Goal: Use online tool/utility: Utilize a website feature to perform a specific function

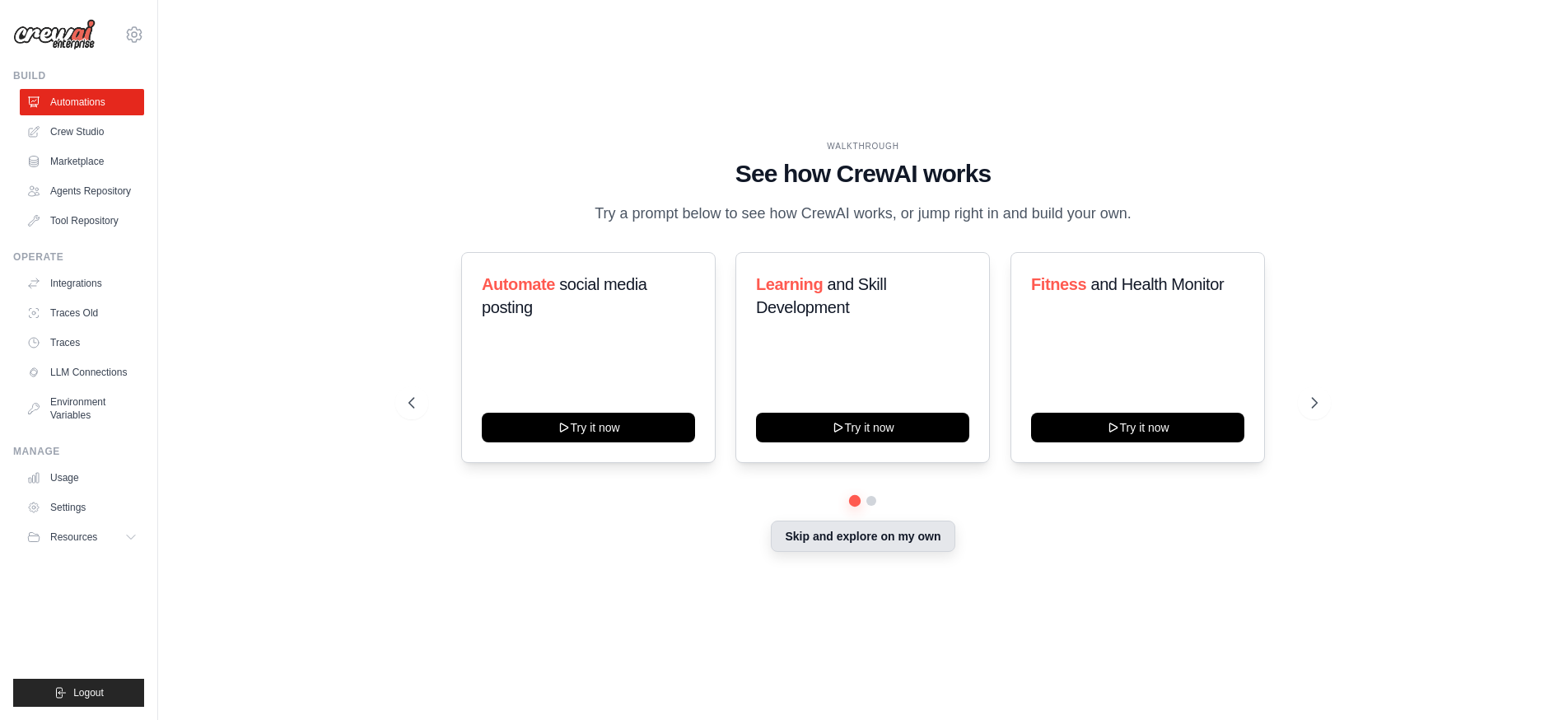
click at [851, 538] on button "Skip and explore on my own" at bounding box center [862, 536] width 183 height 31
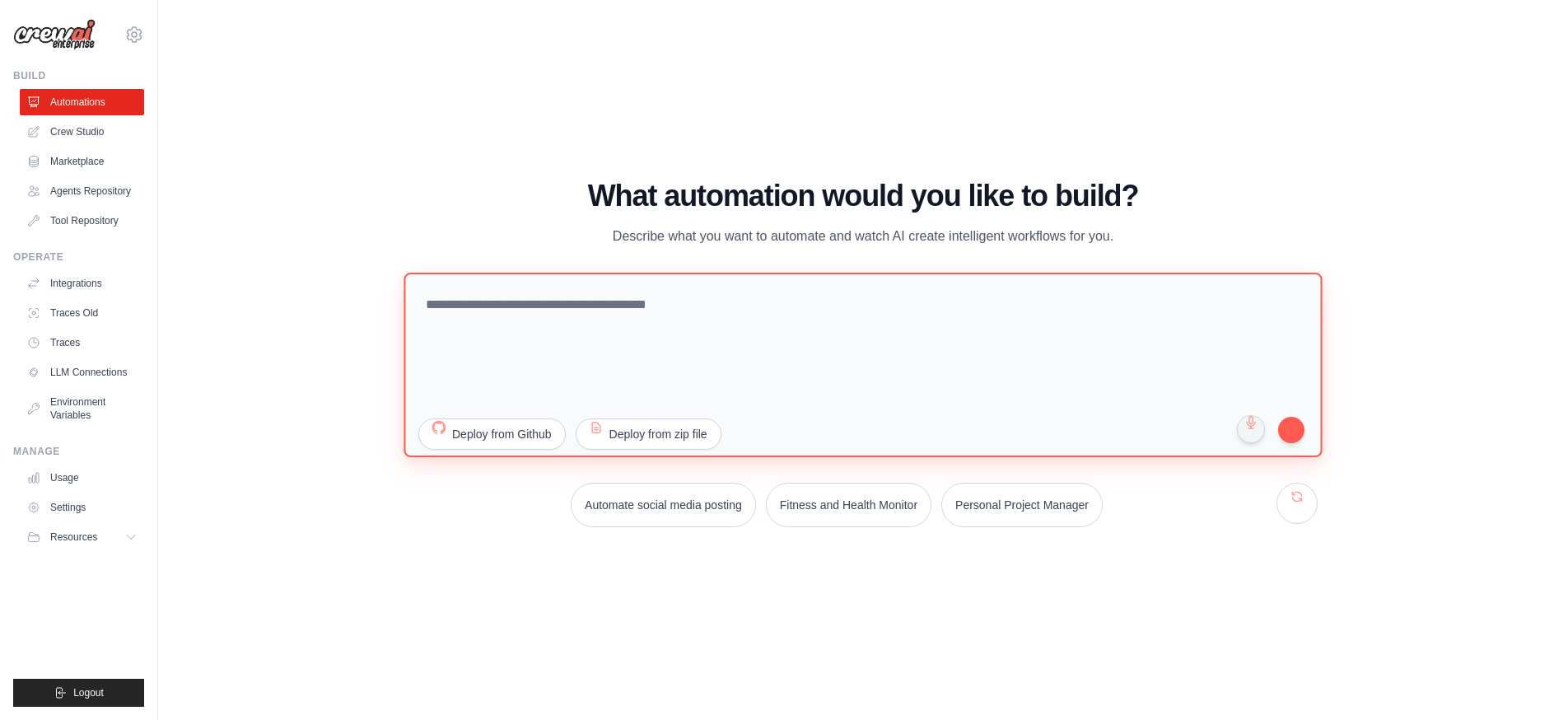
click at [584, 313] on textarea at bounding box center [863, 365] width 918 height 184
type textarea "**********"
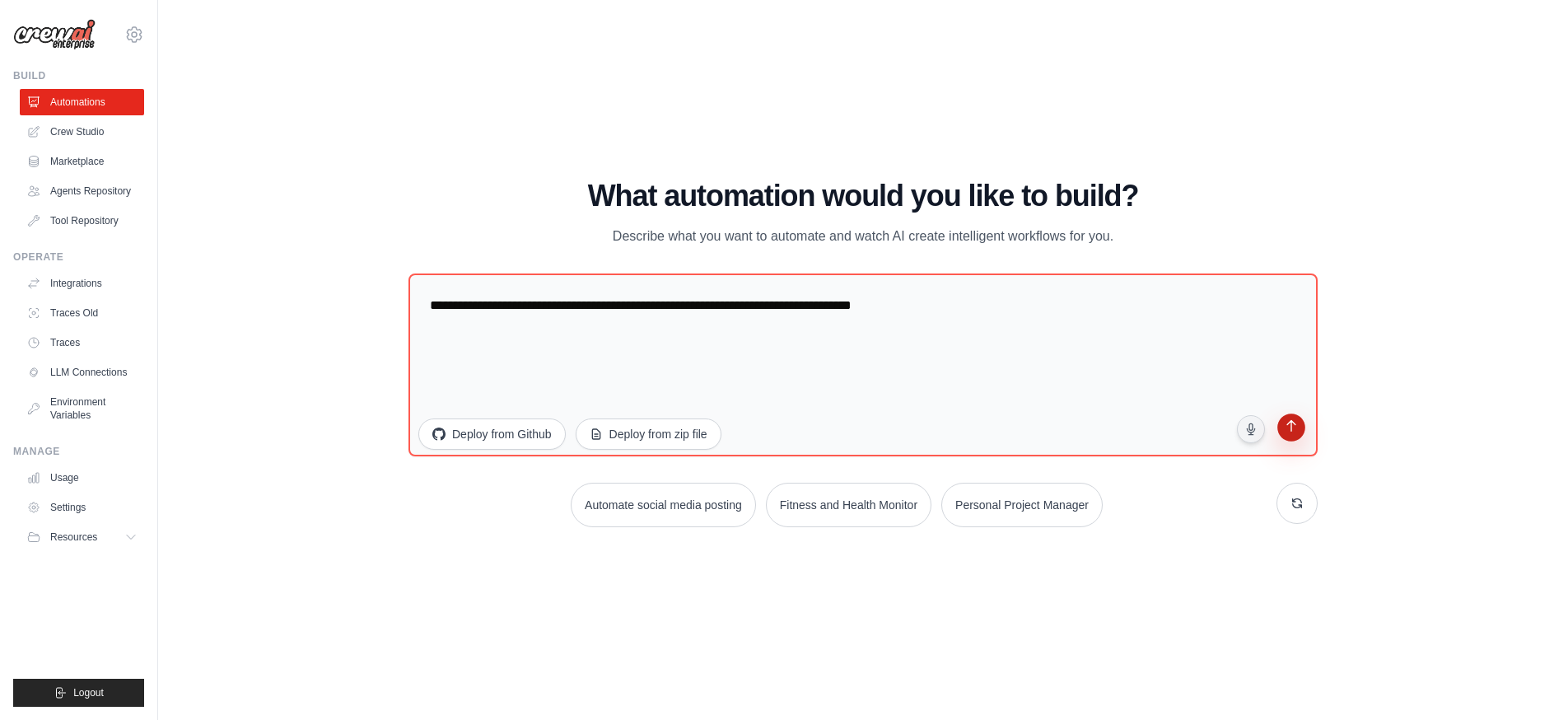
click at [1296, 433] on button "submit" at bounding box center [1291, 430] width 31 height 31
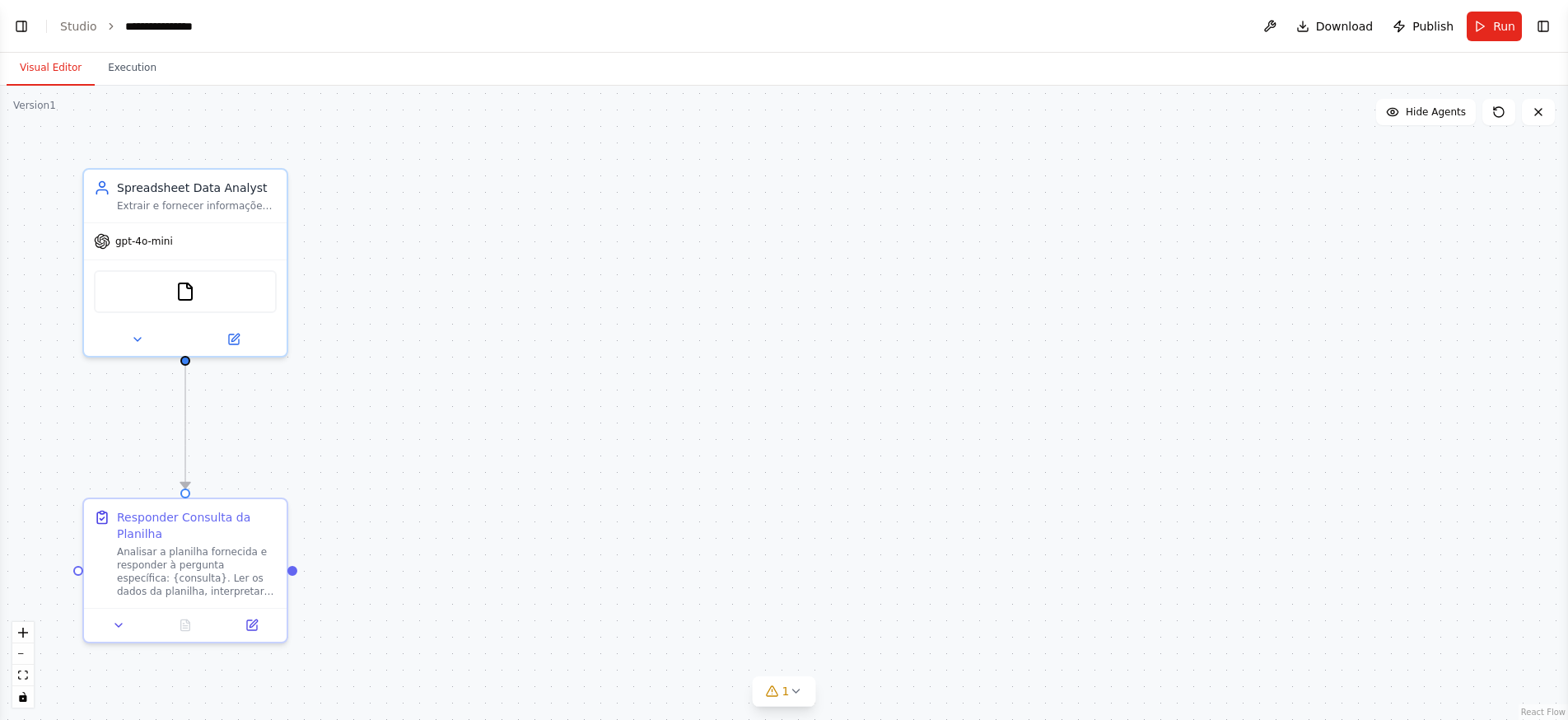
scroll to position [214, 0]
click at [17, 30] on button "Toggle Left Sidebar" at bounding box center [21, 26] width 23 height 23
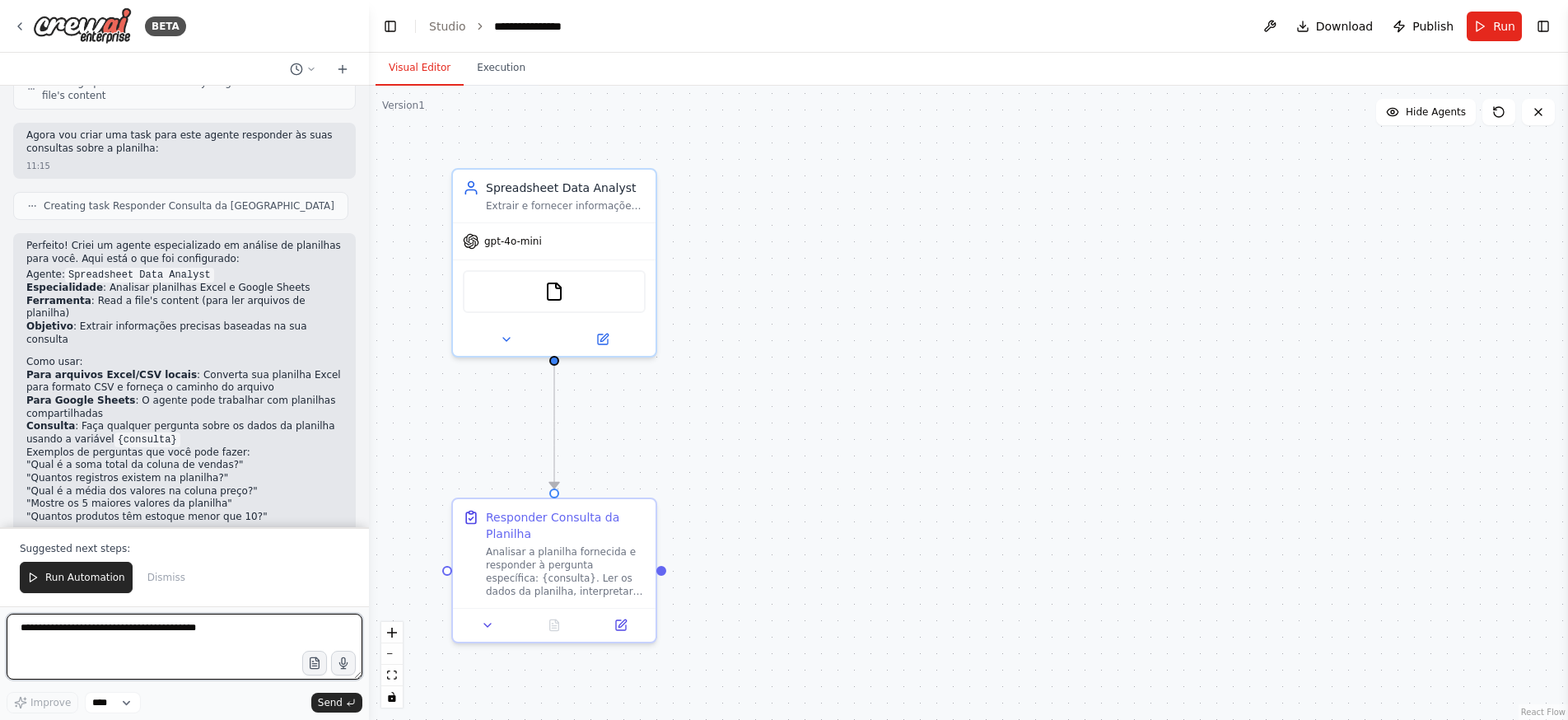
scroll to position [578, 0]
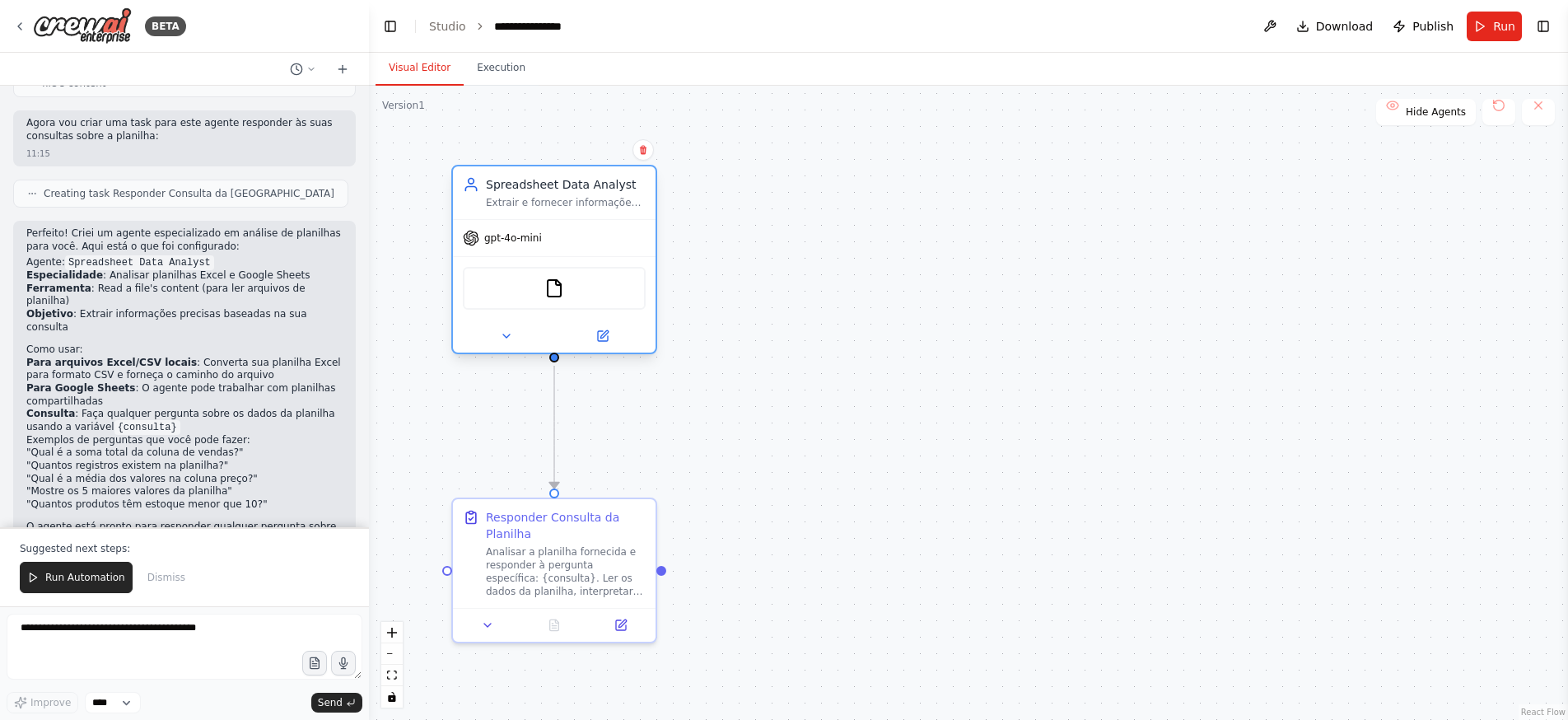
click at [617, 241] on div "gpt-4o-mini" at bounding box center [554, 238] width 203 height 36
click at [603, 338] on icon at bounding box center [605, 334] width 8 height 8
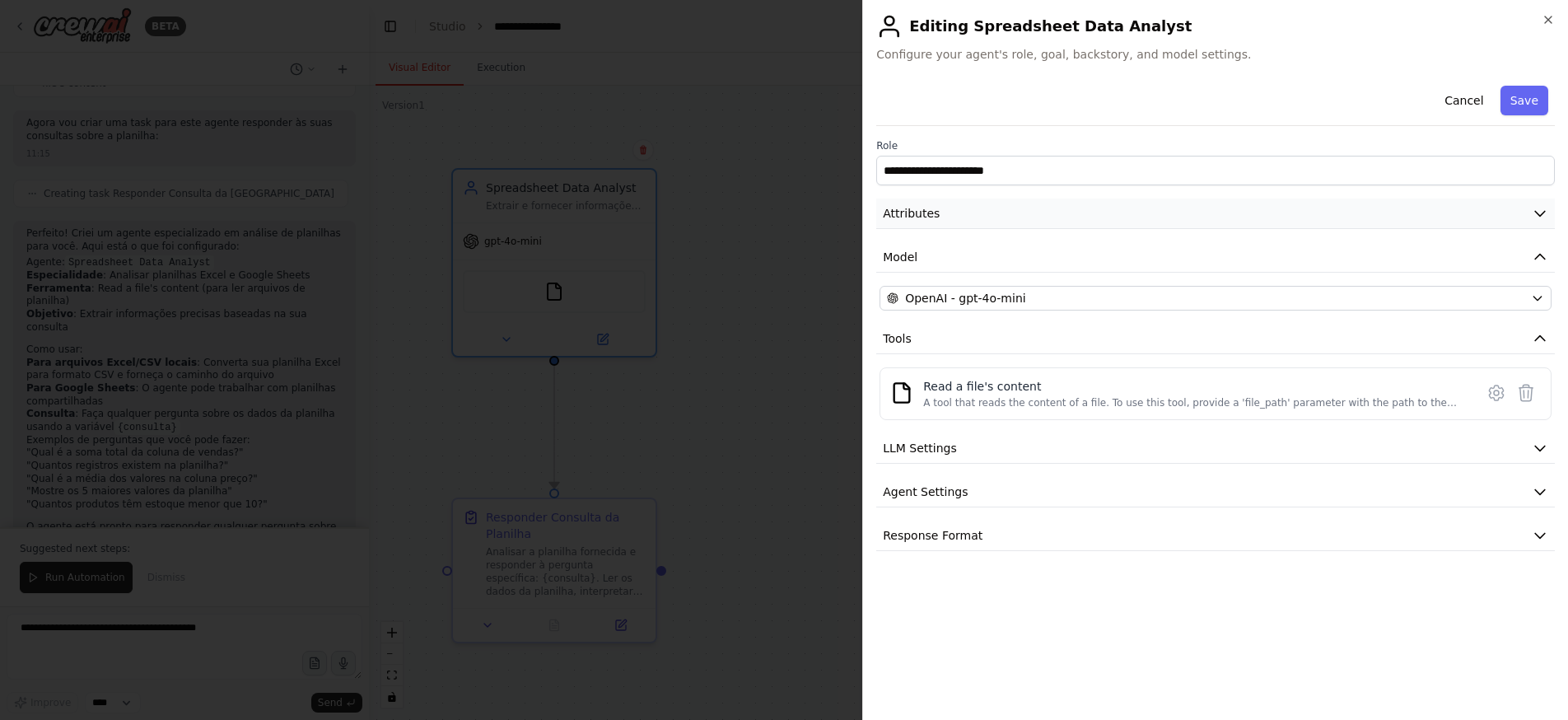
click at [992, 209] on button "Attributes" at bounding box center [1216, 213] width 679 height 30
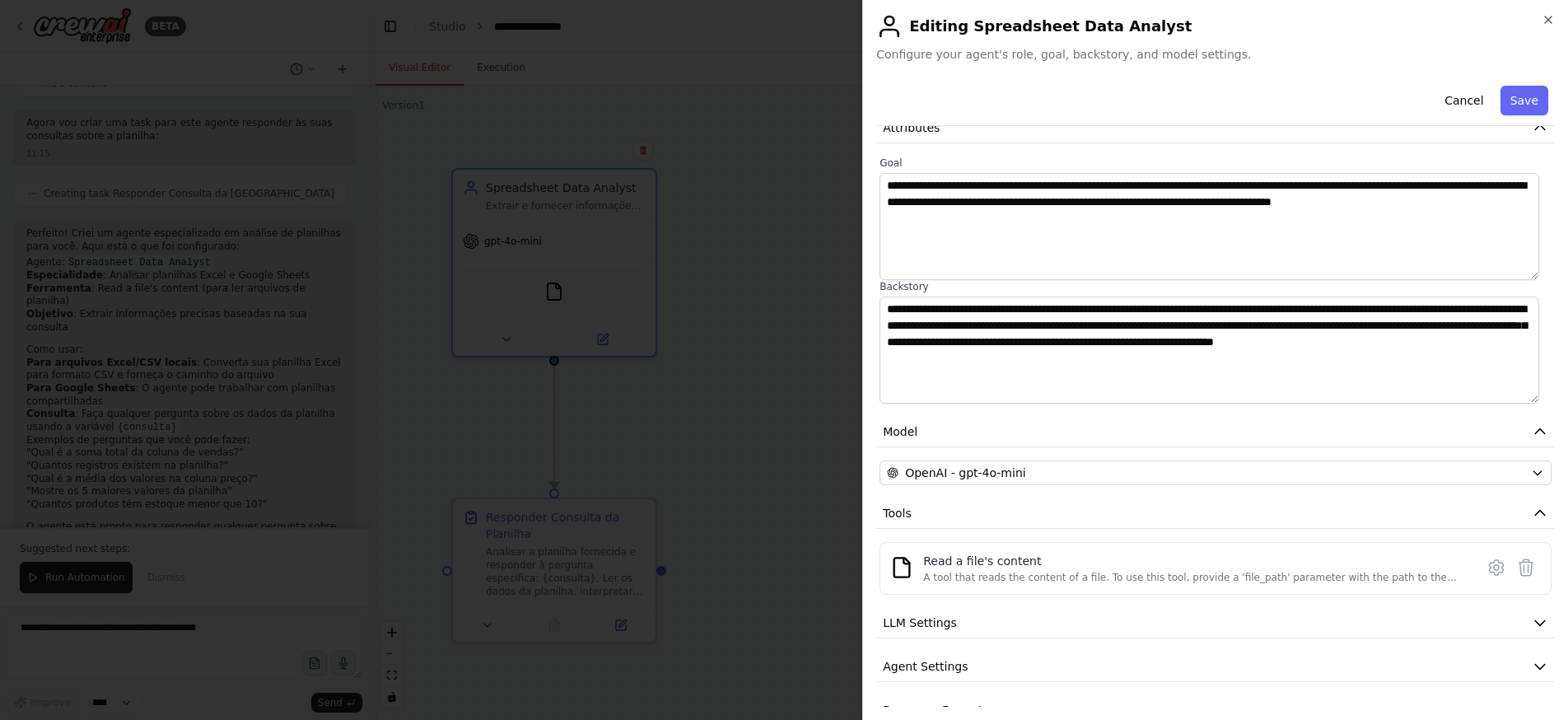
scroll to position [117, 0]
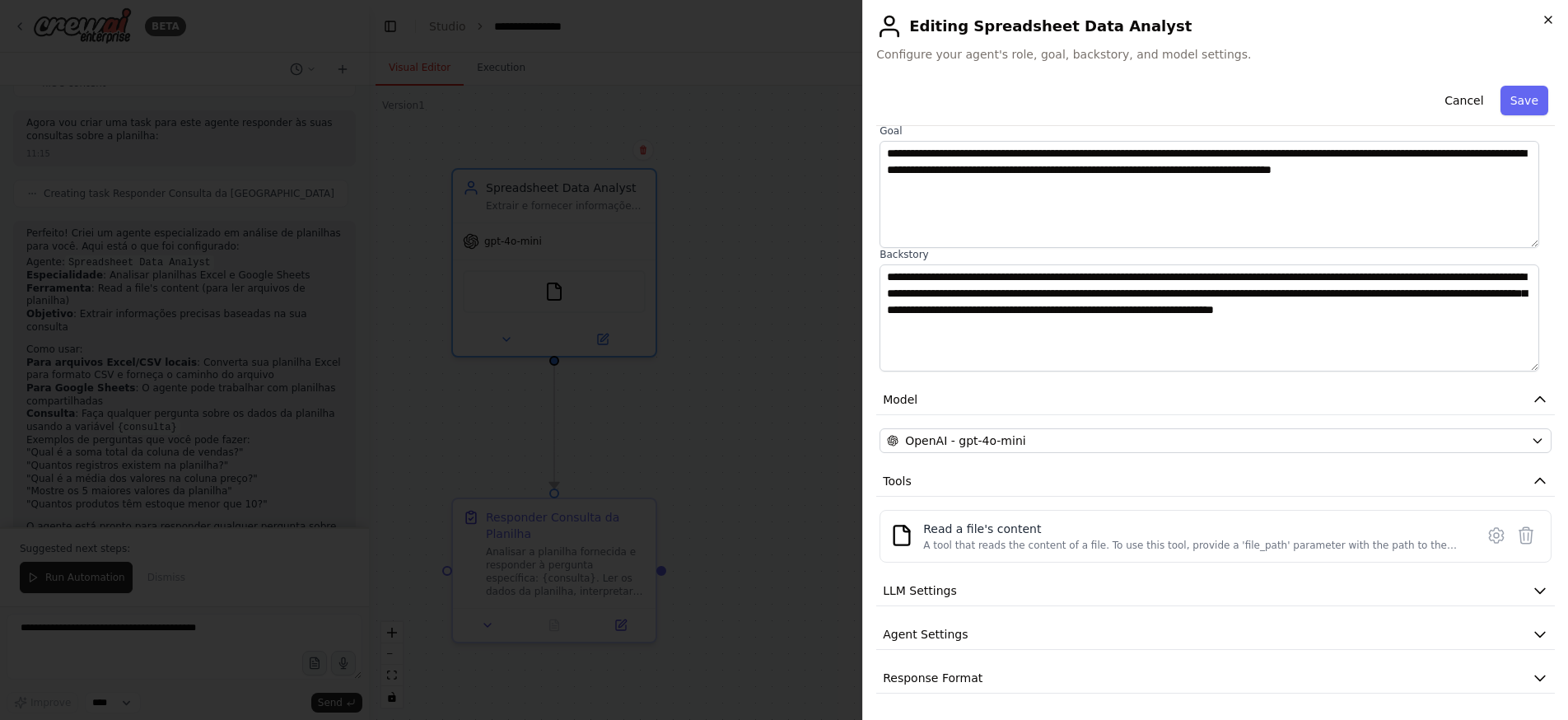
click at [1551, 23] on icon "button" at bounding box center [1549, 20] width 14 height 14
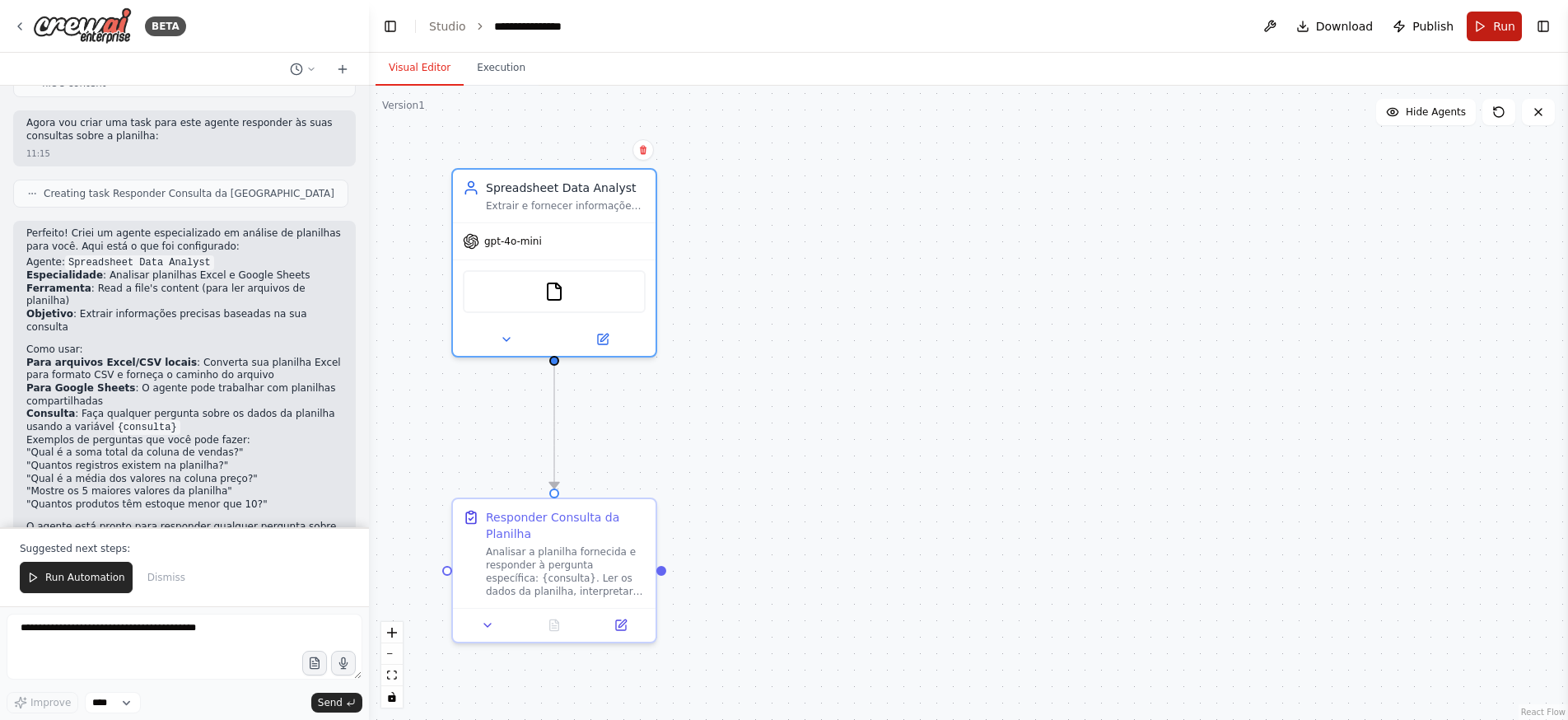
click at [1503, 29] on span "Run" at bounding box center [1504, 26] width 22 height 16
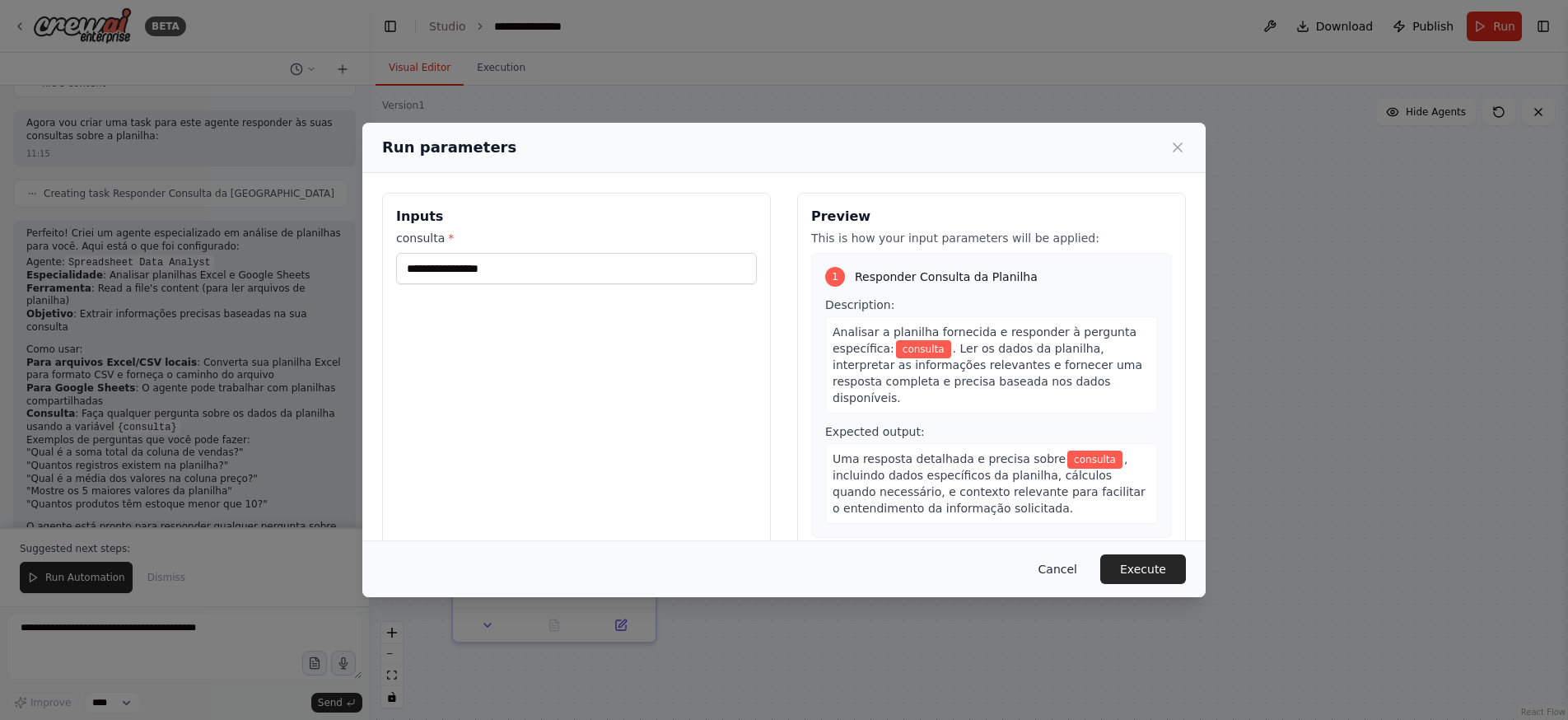
click at [1068, 565] on button "Cancel" at bounding box center [1057, 569] width 65 height 30
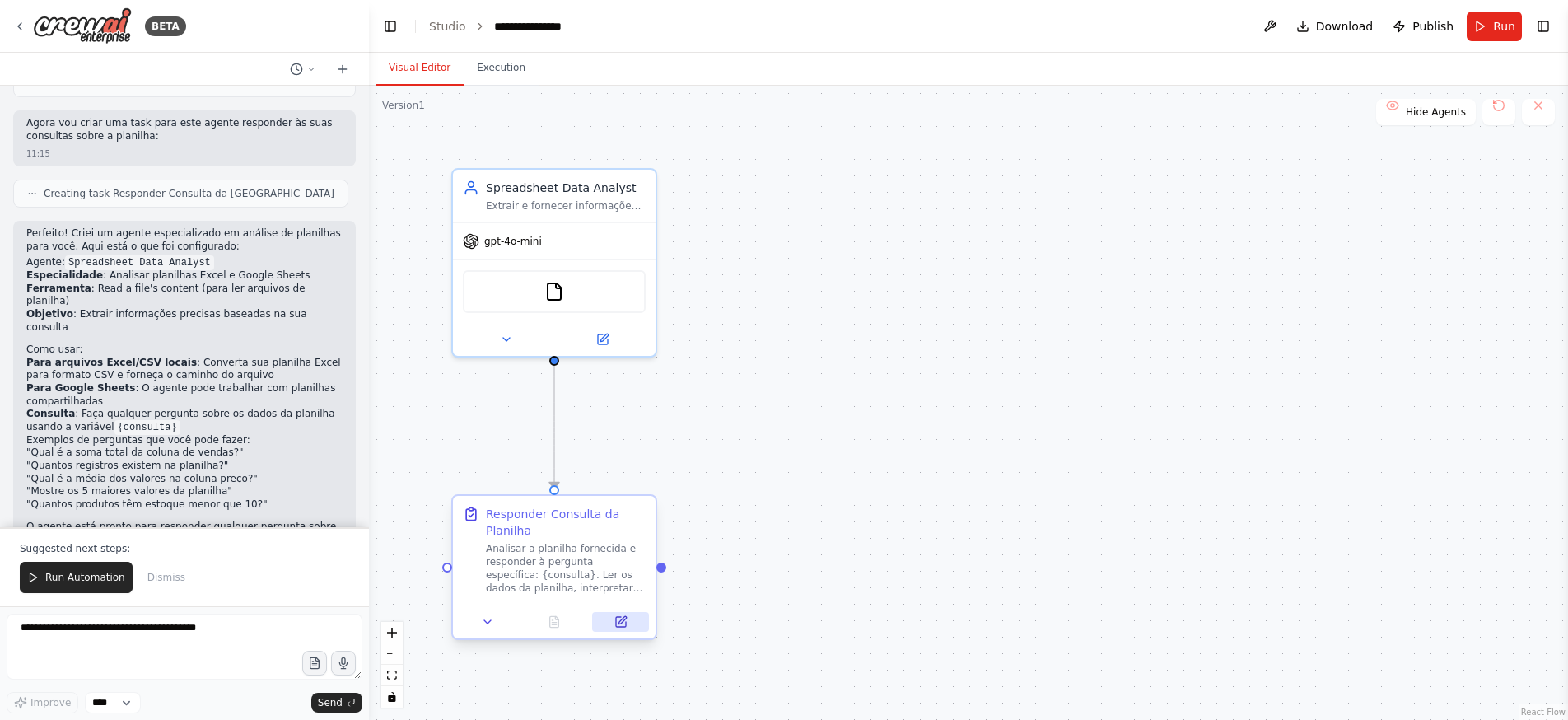
click at [616, 616] on icon at bounding box center [621, 622] width 14 height 14
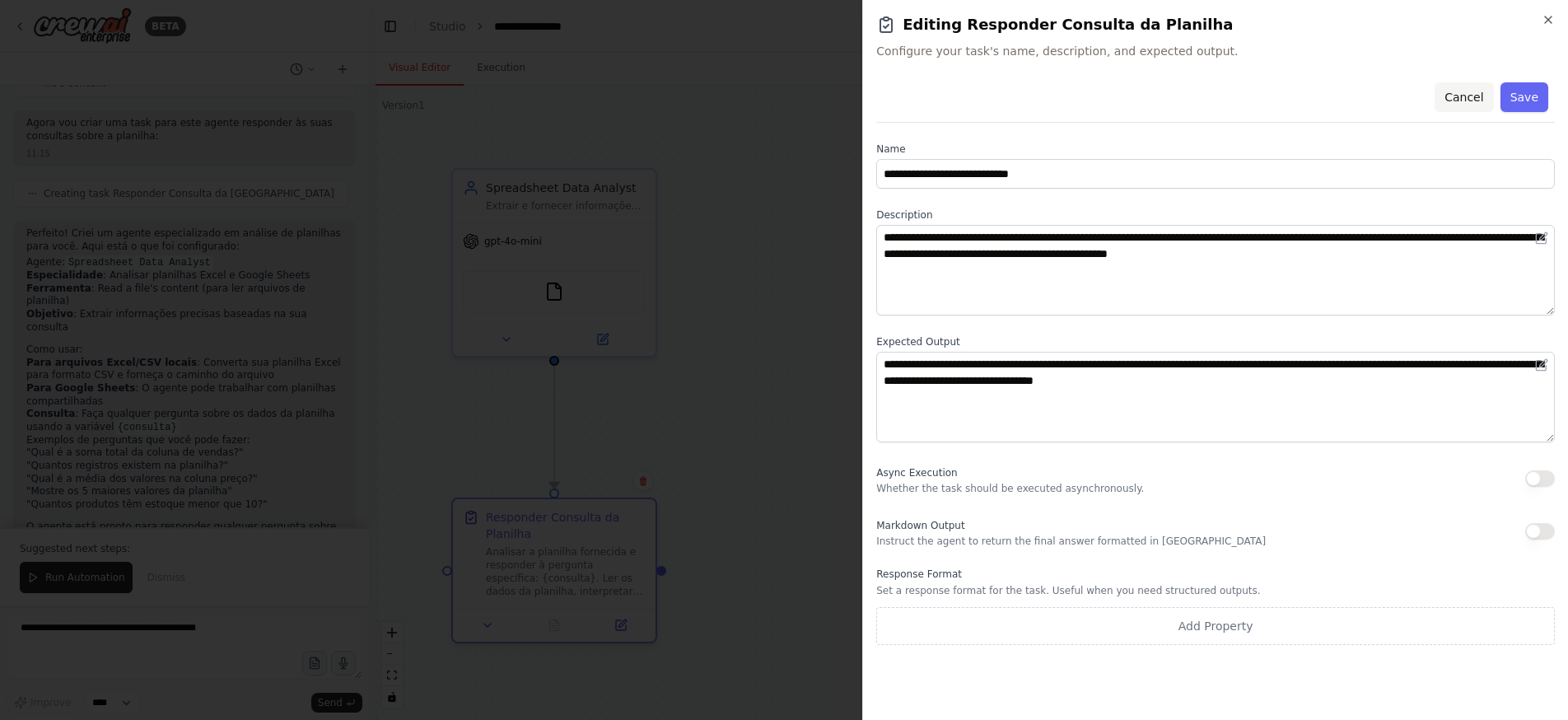
click at [1466, 96] on button "Cancel" at bounding box center [1464, 97] width 58 height 30
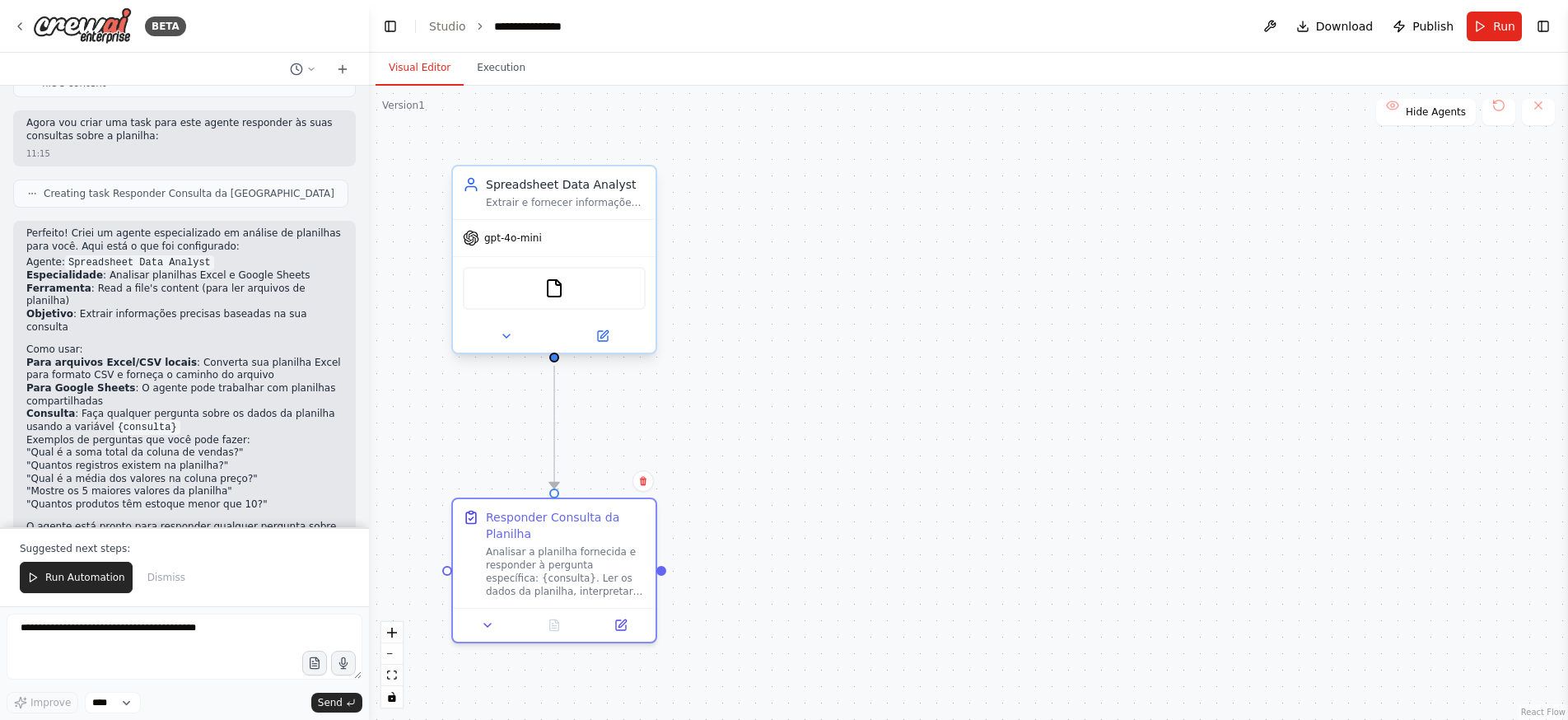
click at [551, 298] on div "FileReadTool" at bounding box center [554, 288] width 183 height 43
click at [533, 292] on div "FileReadTool" at bounding box center [554, 288] width 183 height 43
click at [598, 341] on icon at bounding box center [603, 336] width 10 height 10
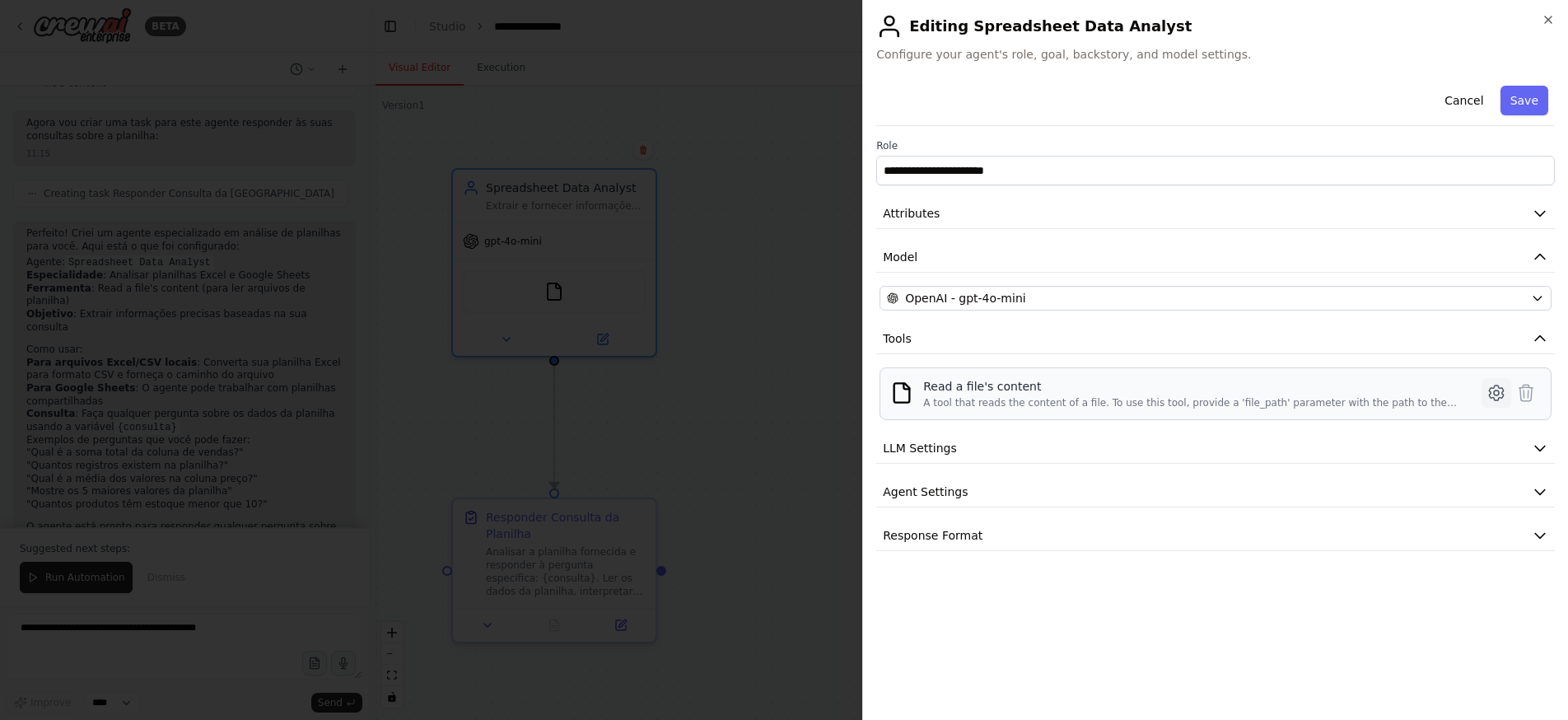
click at [1503, 388] on icon at bounding box center [1496, 392] width 14 height 15
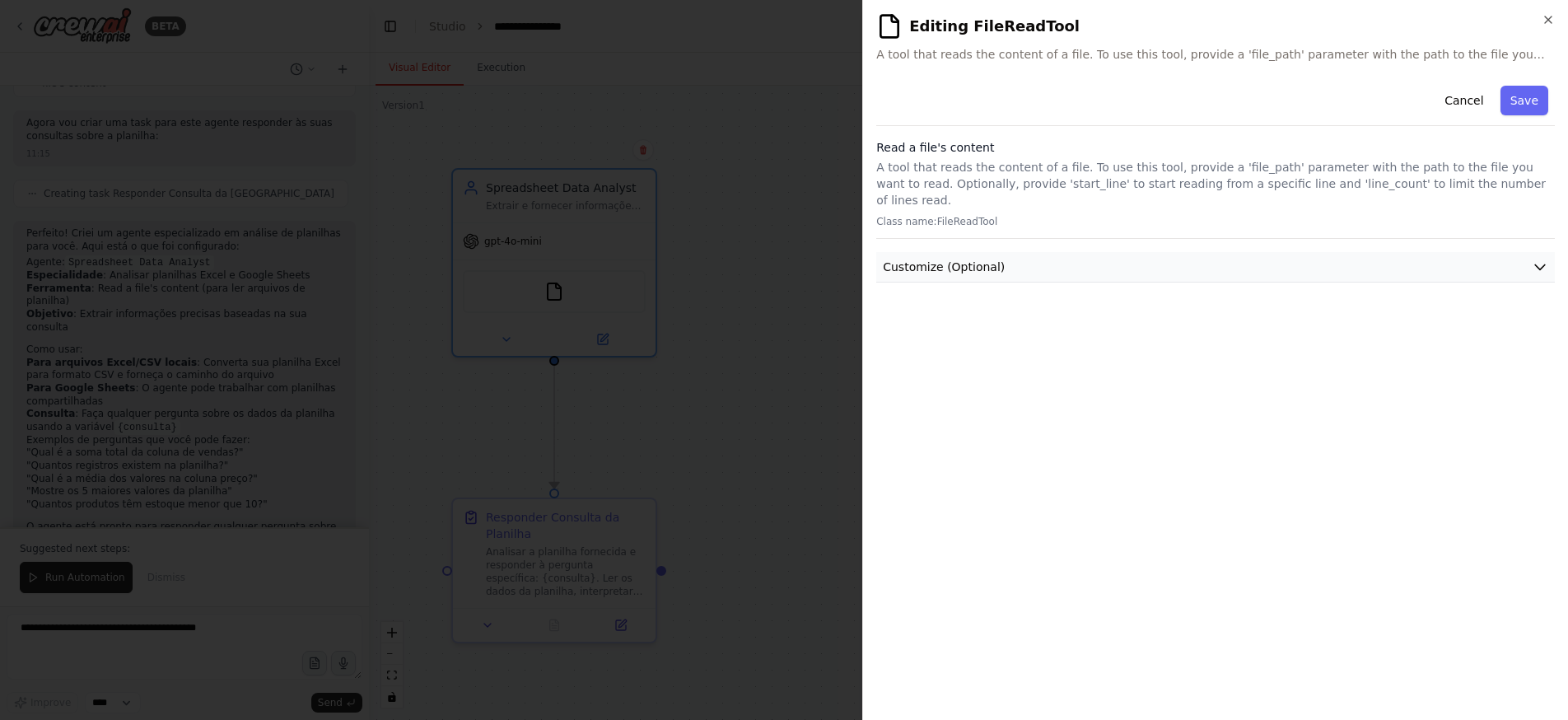
click at [1542, 258] on icon "button" at bounding box center [1540, 266] width 17 height 16
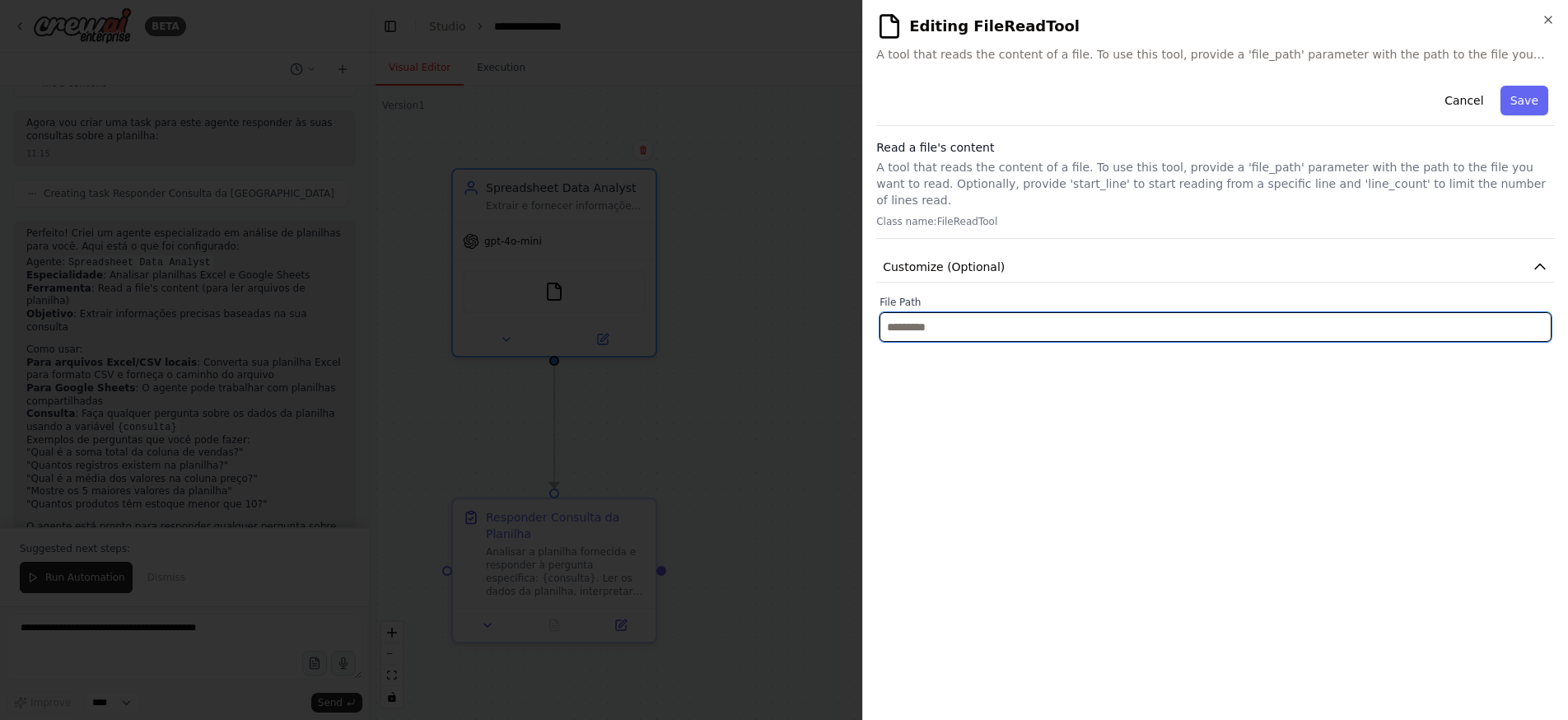
click at [1124, 312] on input "text" at bounding box center [1216, 327] width 672 height 30
type input "*"
paste input "**********"
type input "**********"
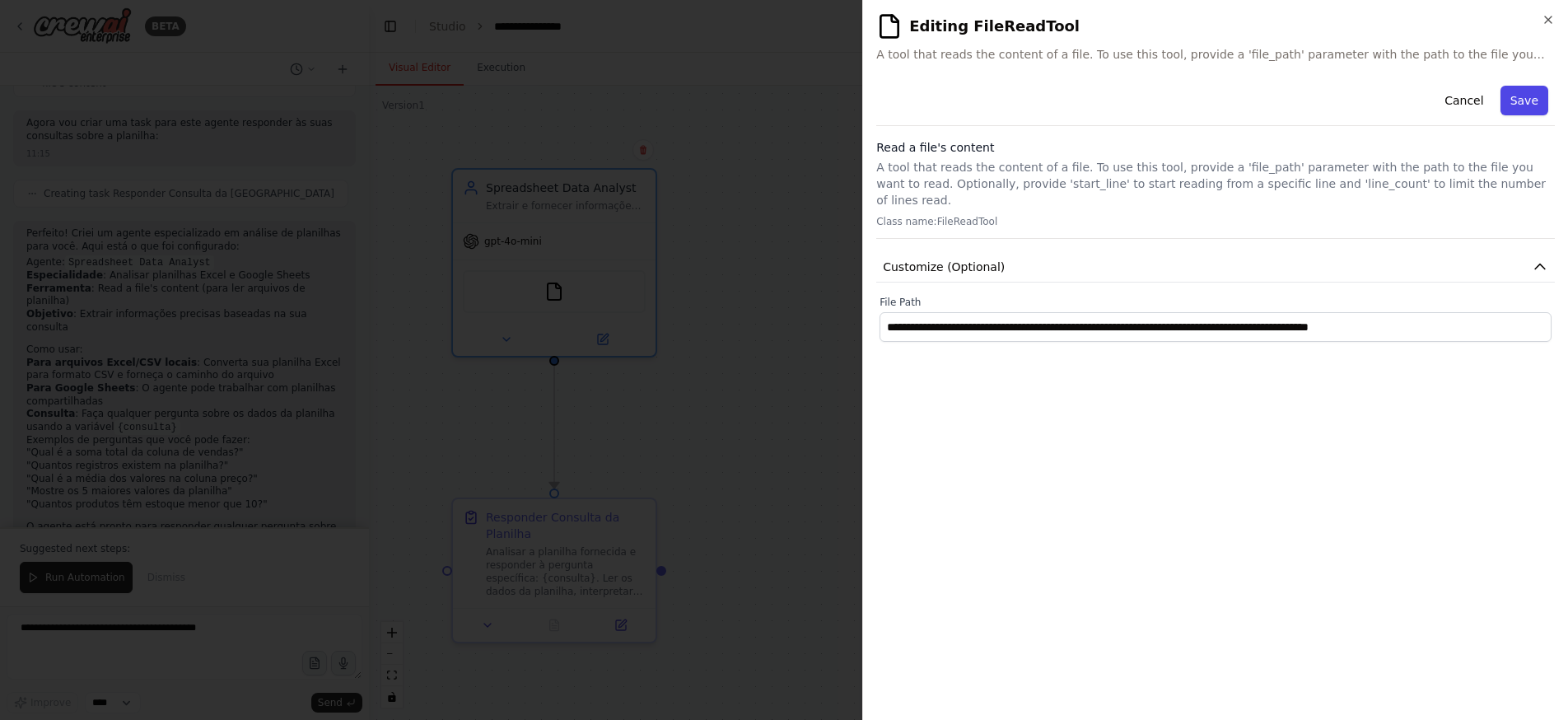
click at [1525, 107] on button "Save" at bounding box center [1524, 100] width 48 height 30
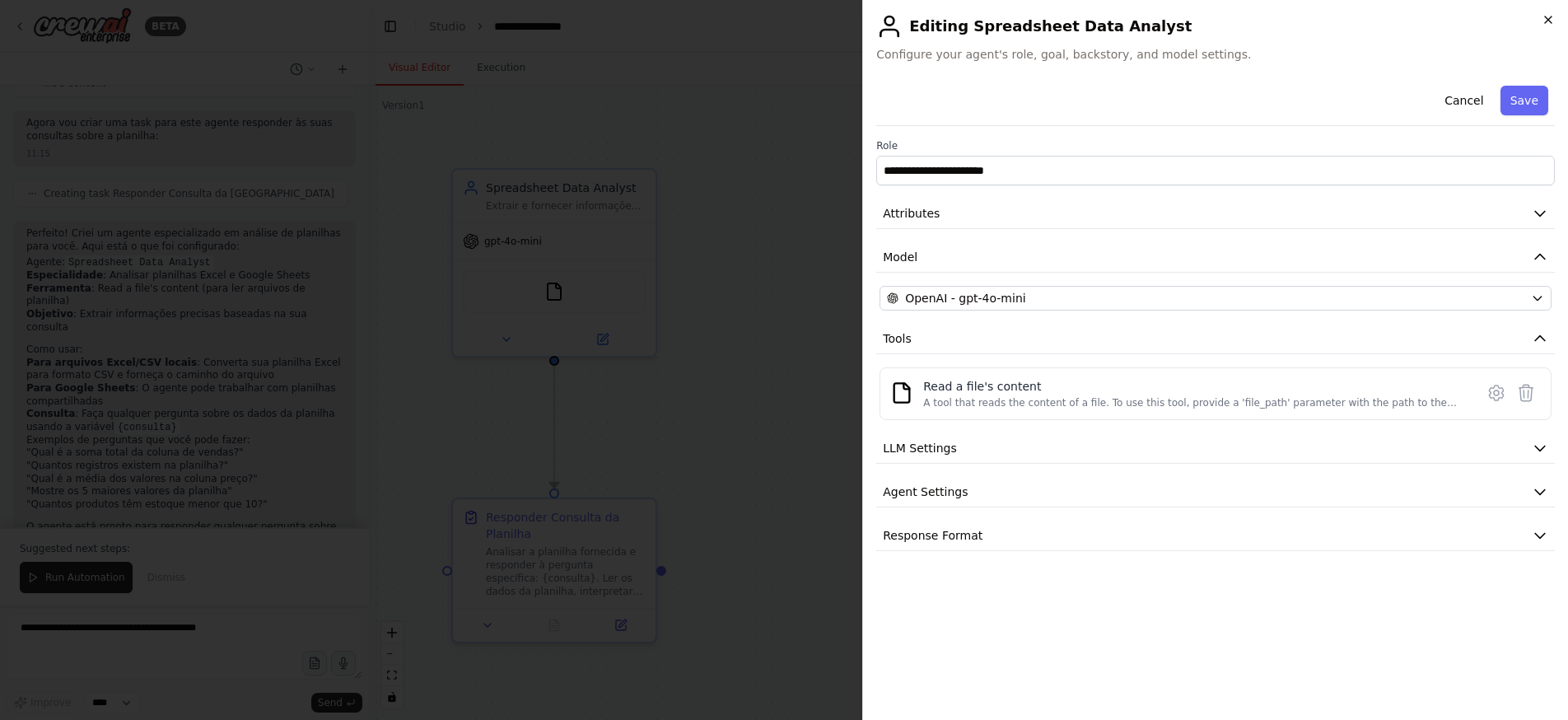
click at [1551, 15] on icon "button" at bounding box center [1549, 20] width 14 height 14
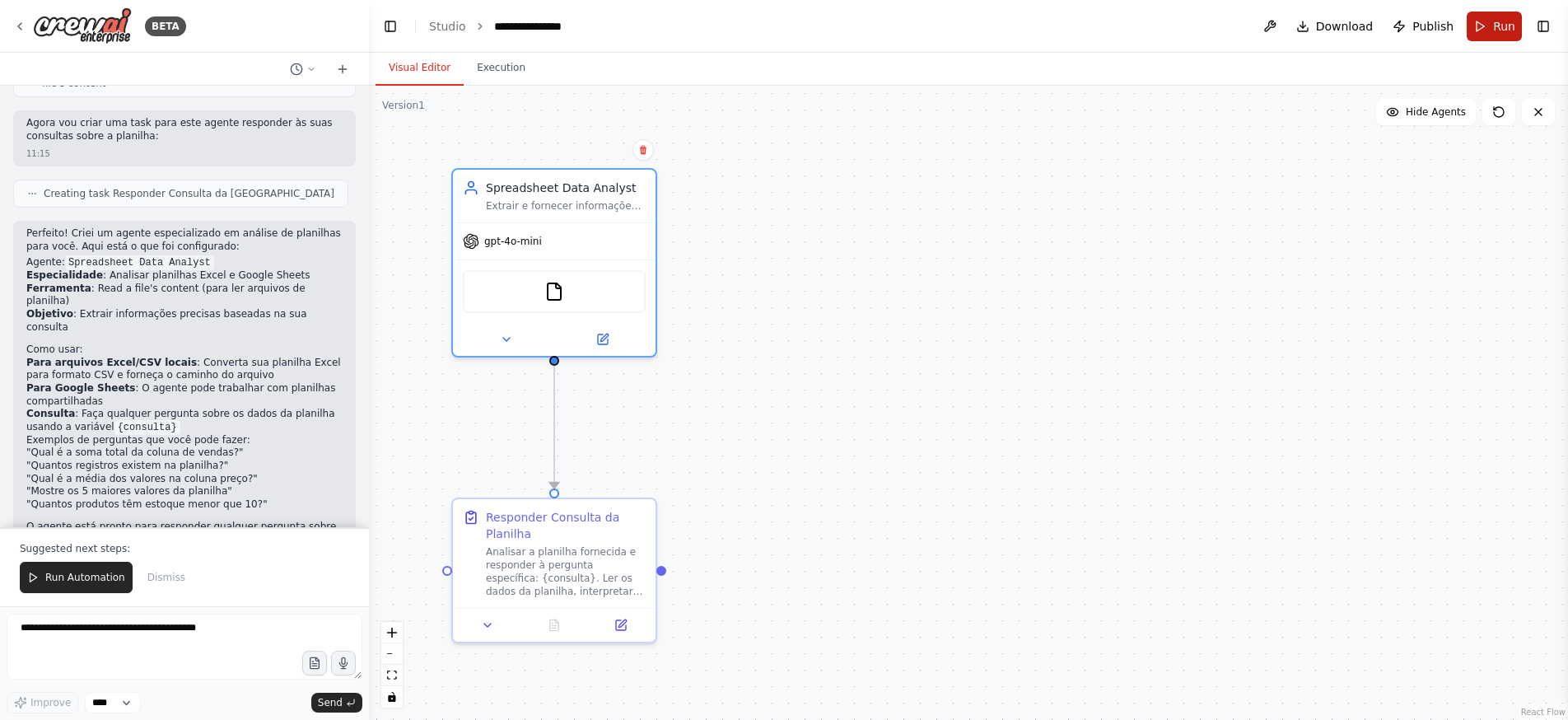
click at [1492, 21] on button "Run" at bounding box center [1494, 26] width 55 height 30
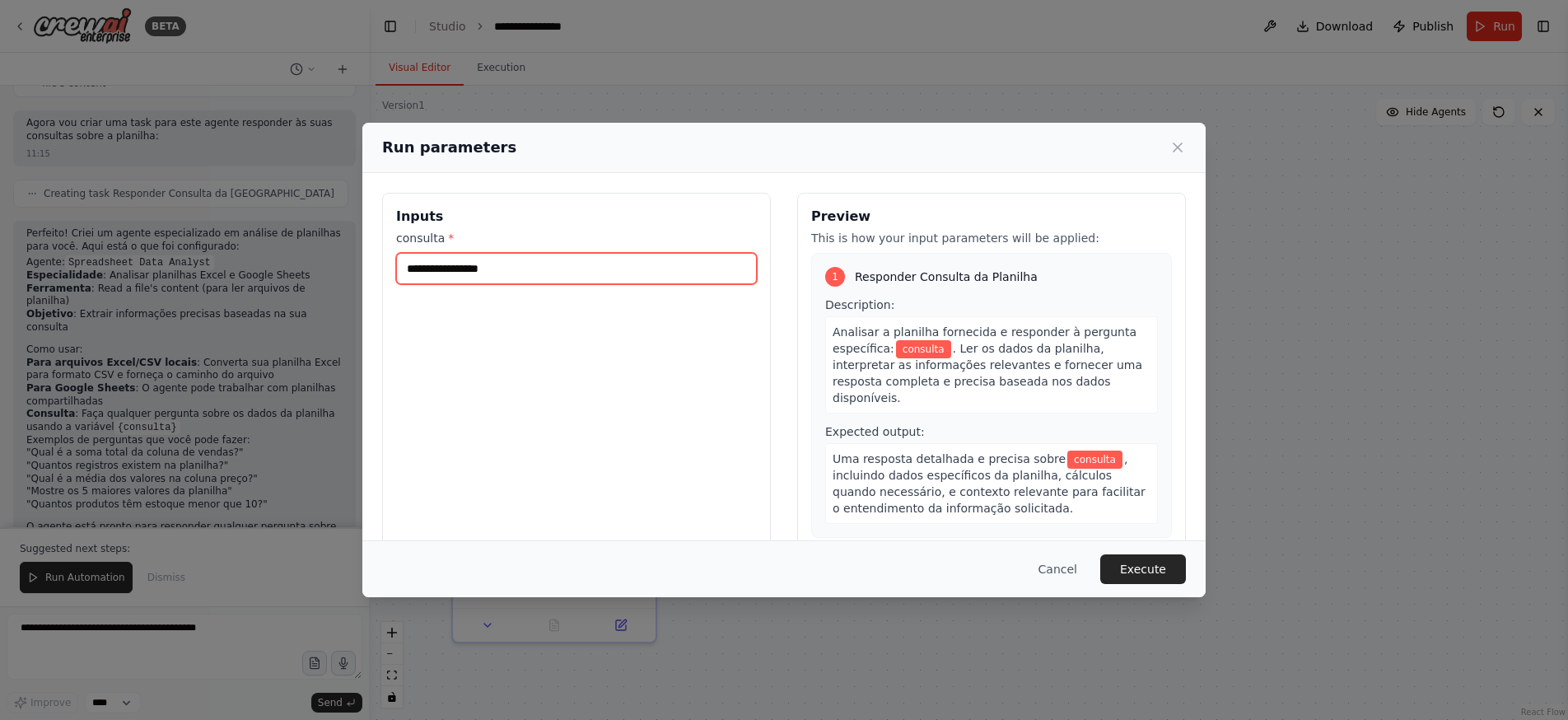
click at [548, 268] on input "consulta *" at bounding box center [577, 268] width 361 height 31
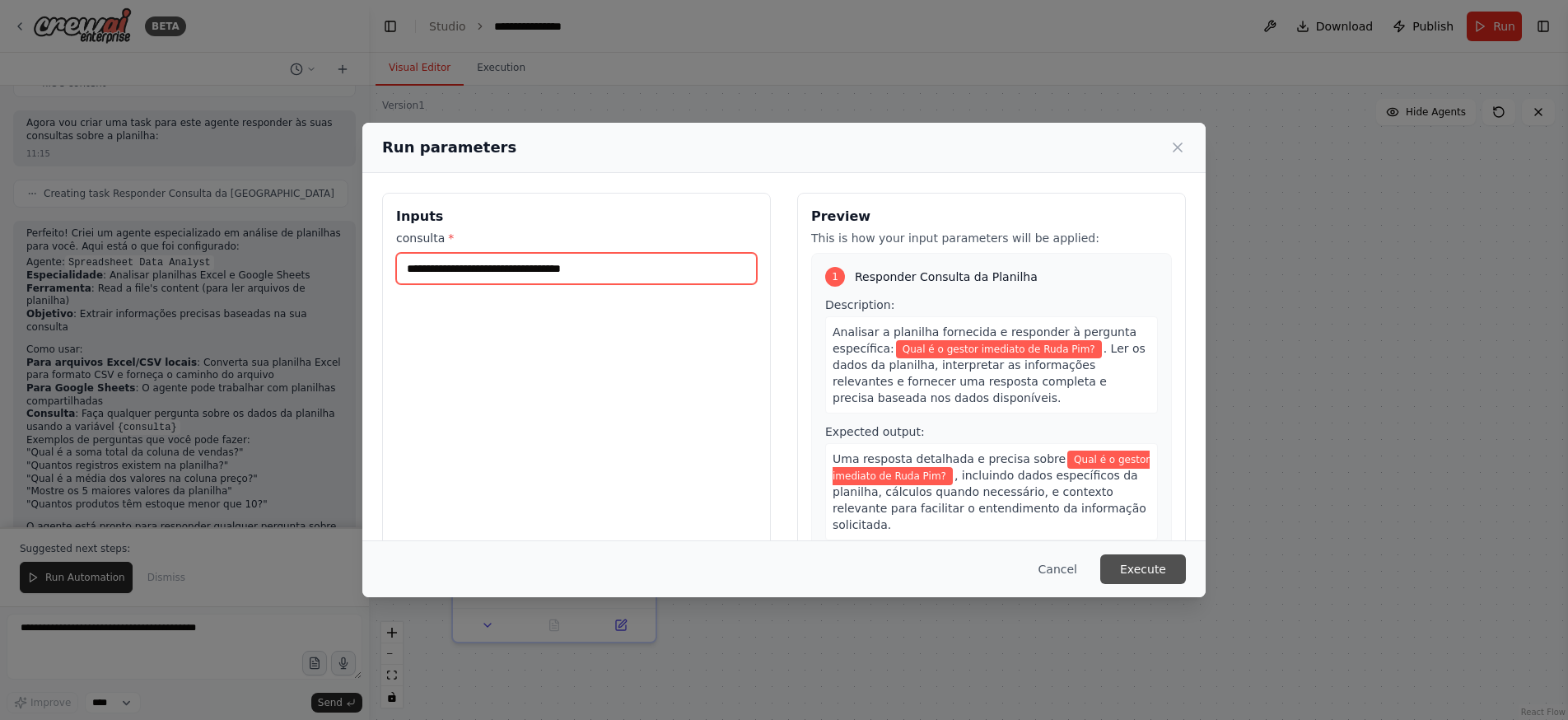
type input "**********"
click at [1163, 567] on button "Execute" at bounding box center [1144, 569] width 85 height 30
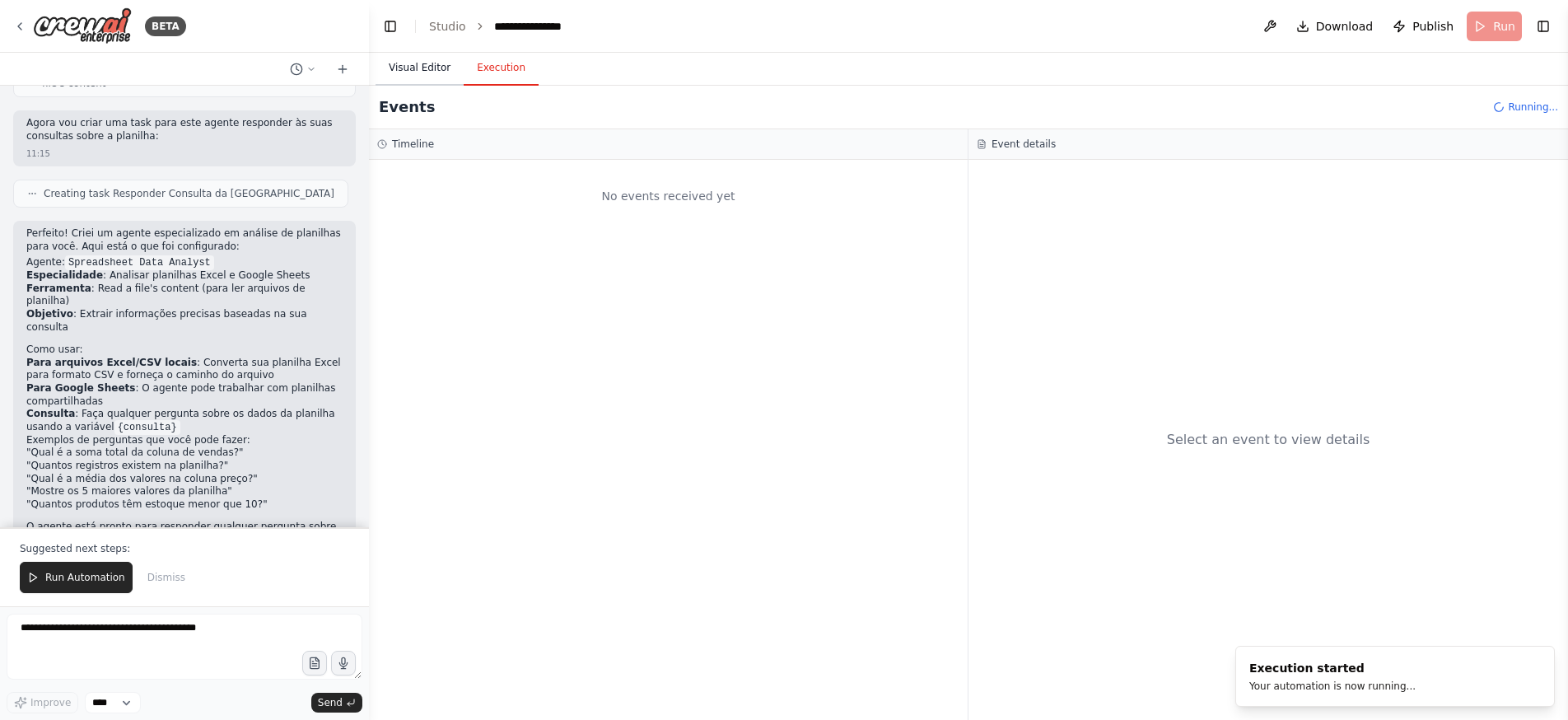
click at [425, 64] on button "Visual Editor" at bounding box center [419, 69] width 88 height 35
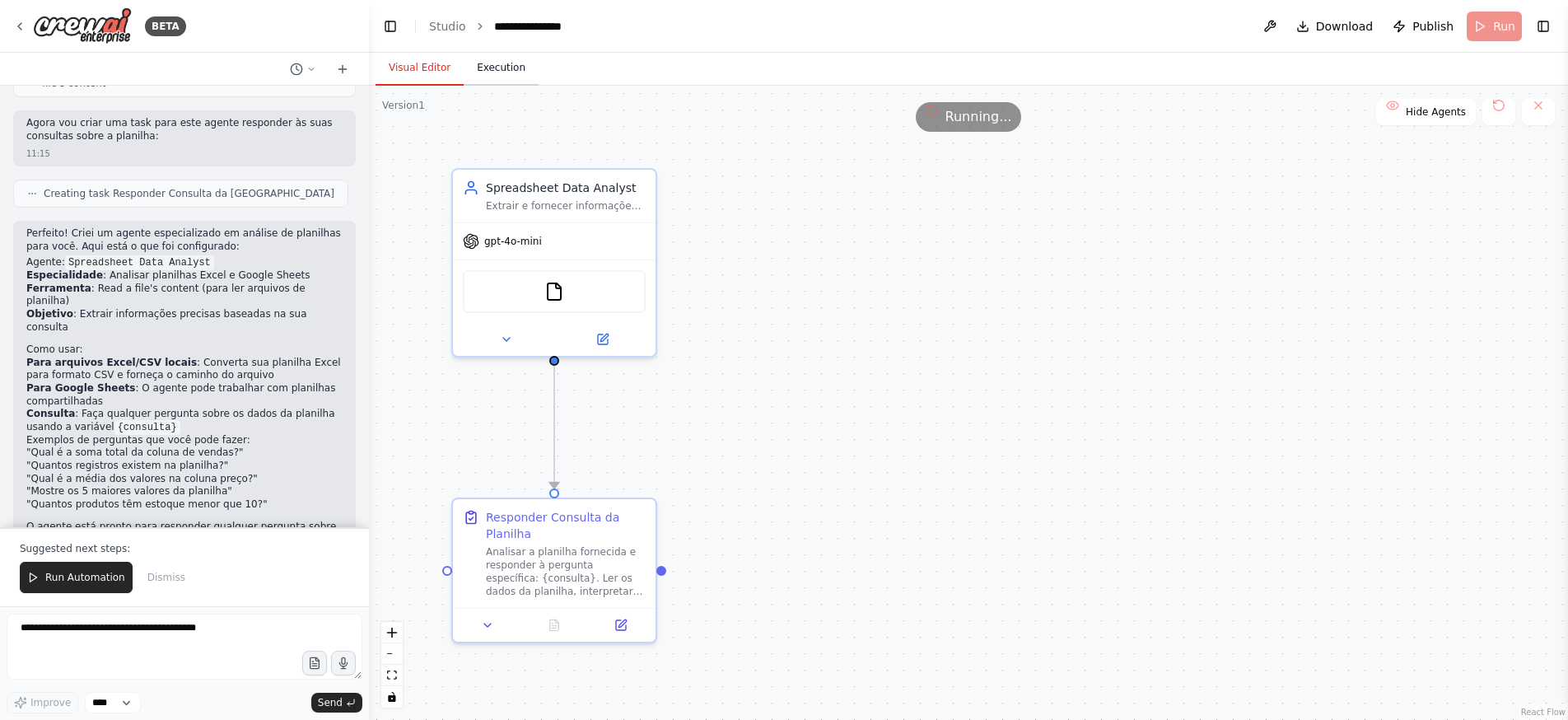
click at [486, 62] on button "Execution" at bounding box center [501, 69] width 75 height 35
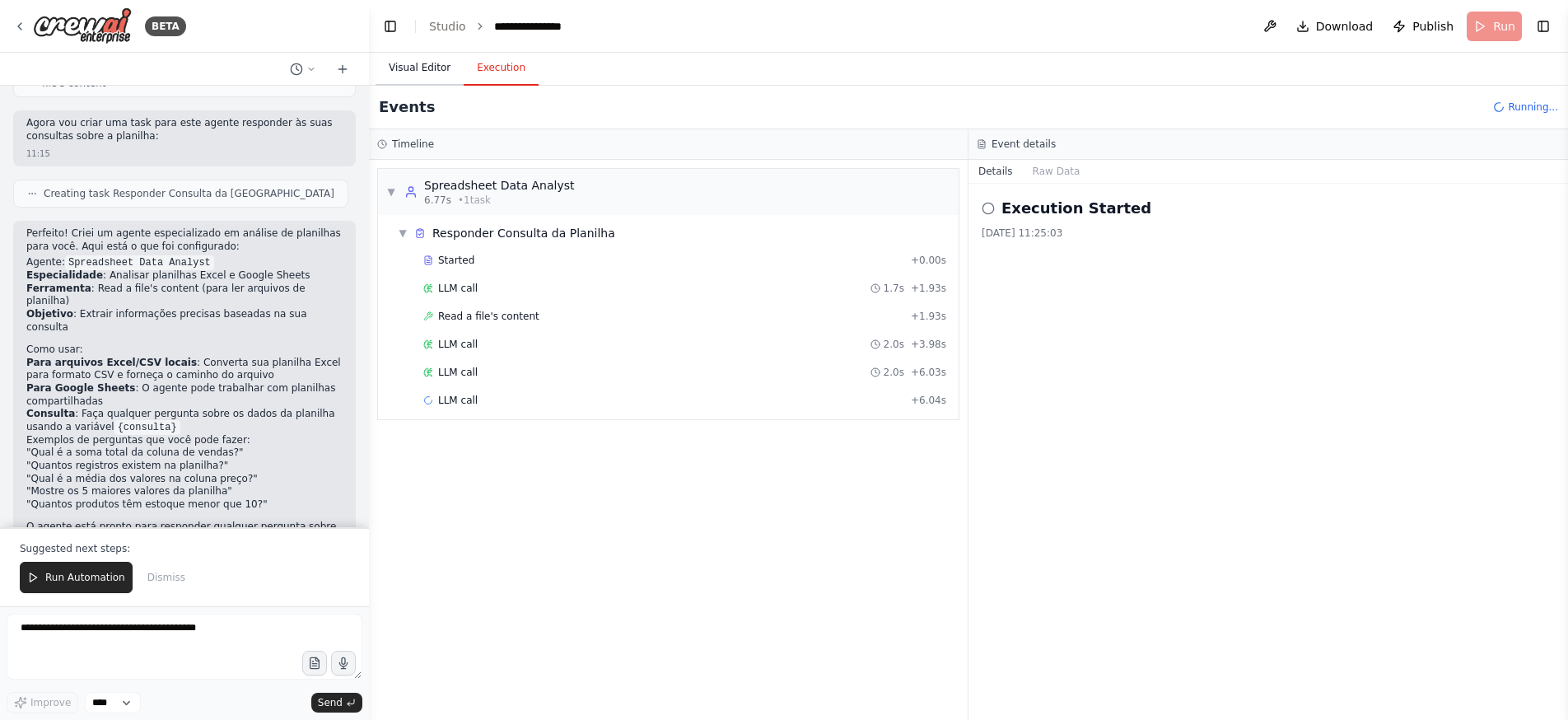
click at [417, 65] on button "Visual Editor" at bounding box center [419, 69] width 88 height 35
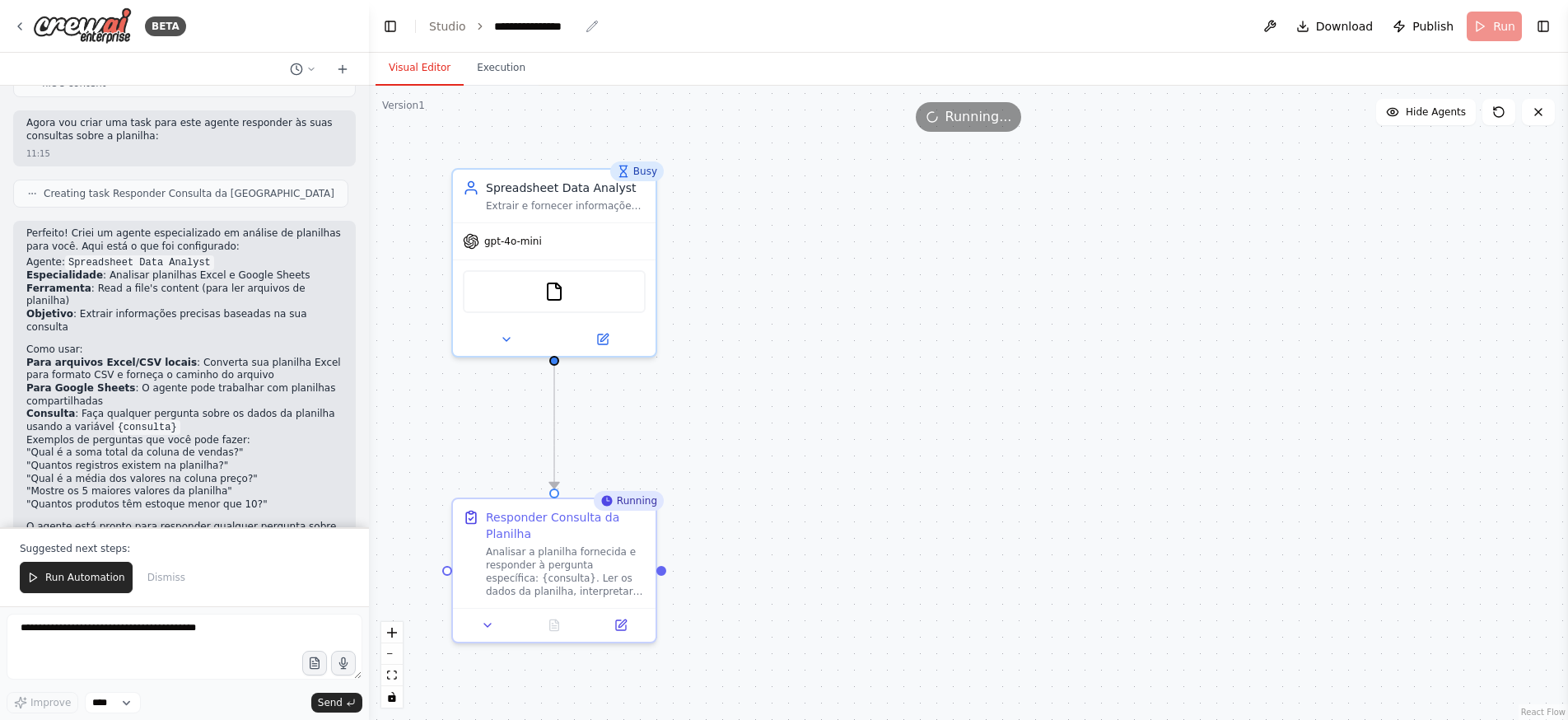
click at [585, 27] on icon "breadcrumb" at bounding box center [592, 26] width 14 height 14
click at [588, 27] on icon "breadcrumb" at bounding box center [592, 26] width 14 height 14
click at [590, 21] on icon "breadcrumb" at bounding box center [592, 26] width 14 height 14
click at [566, 28] on div "**********" at bounding box center [536, 26] width 84 height 16
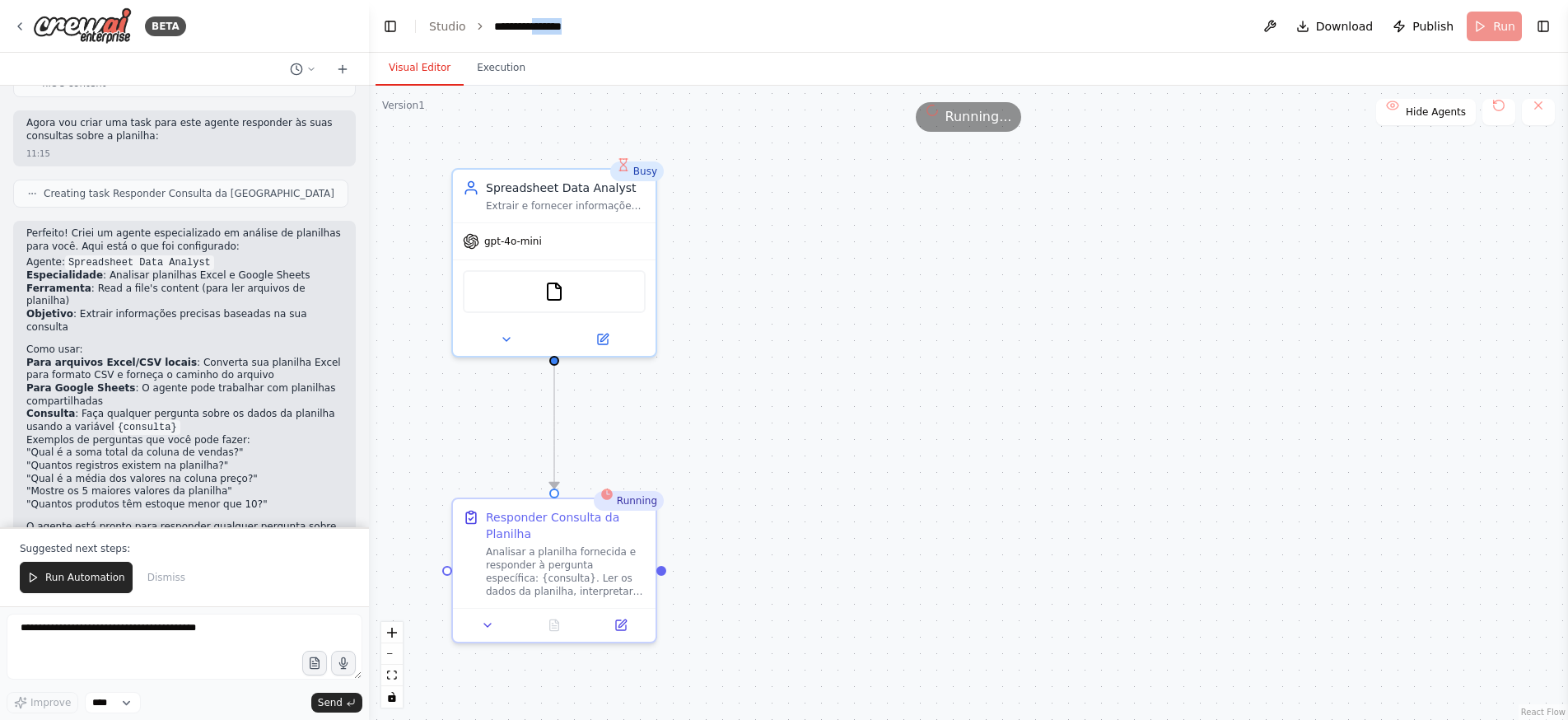
click at [566, 28] on div "**********" at bounding box center [555, 26] width 123 height 16
click at [494, 59] on button "Execution" at bounding box center [501, 69] width 75 height 35
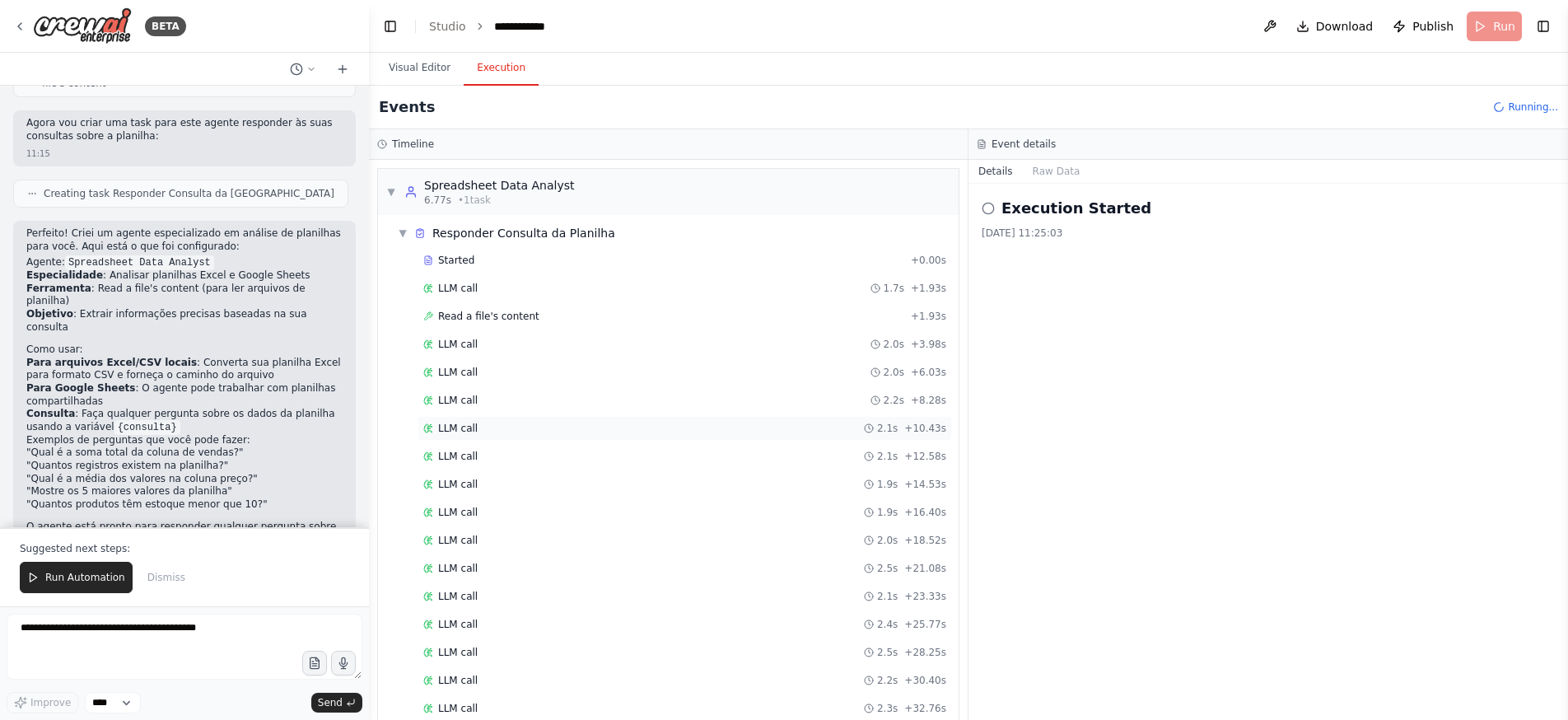
scroll to position [166, 0]
click at [403, 66] on button "Visual Editor" at bounding box center [419, 69] width 88 height 35
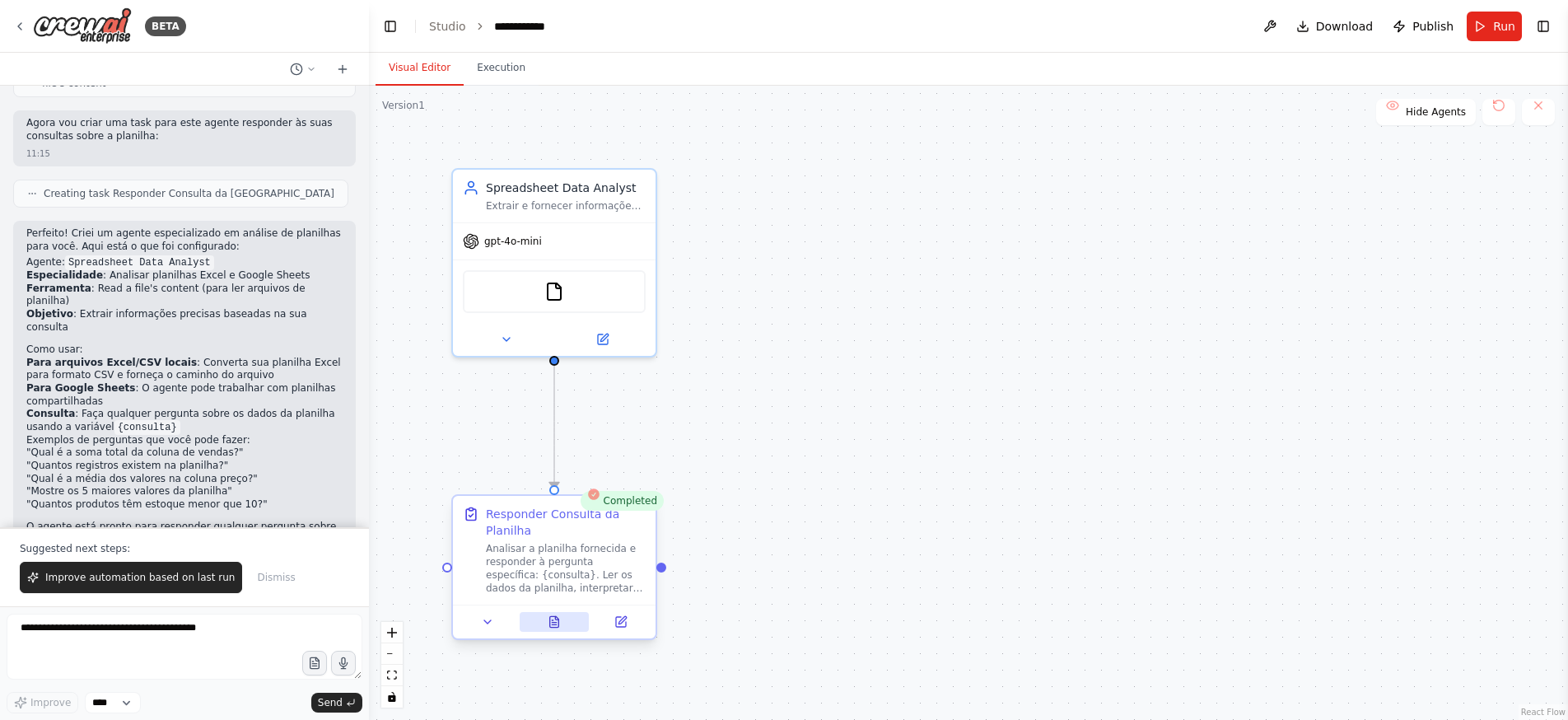
click at [557, 622] on icon at bounding box center [554, 621] width 9 height 11
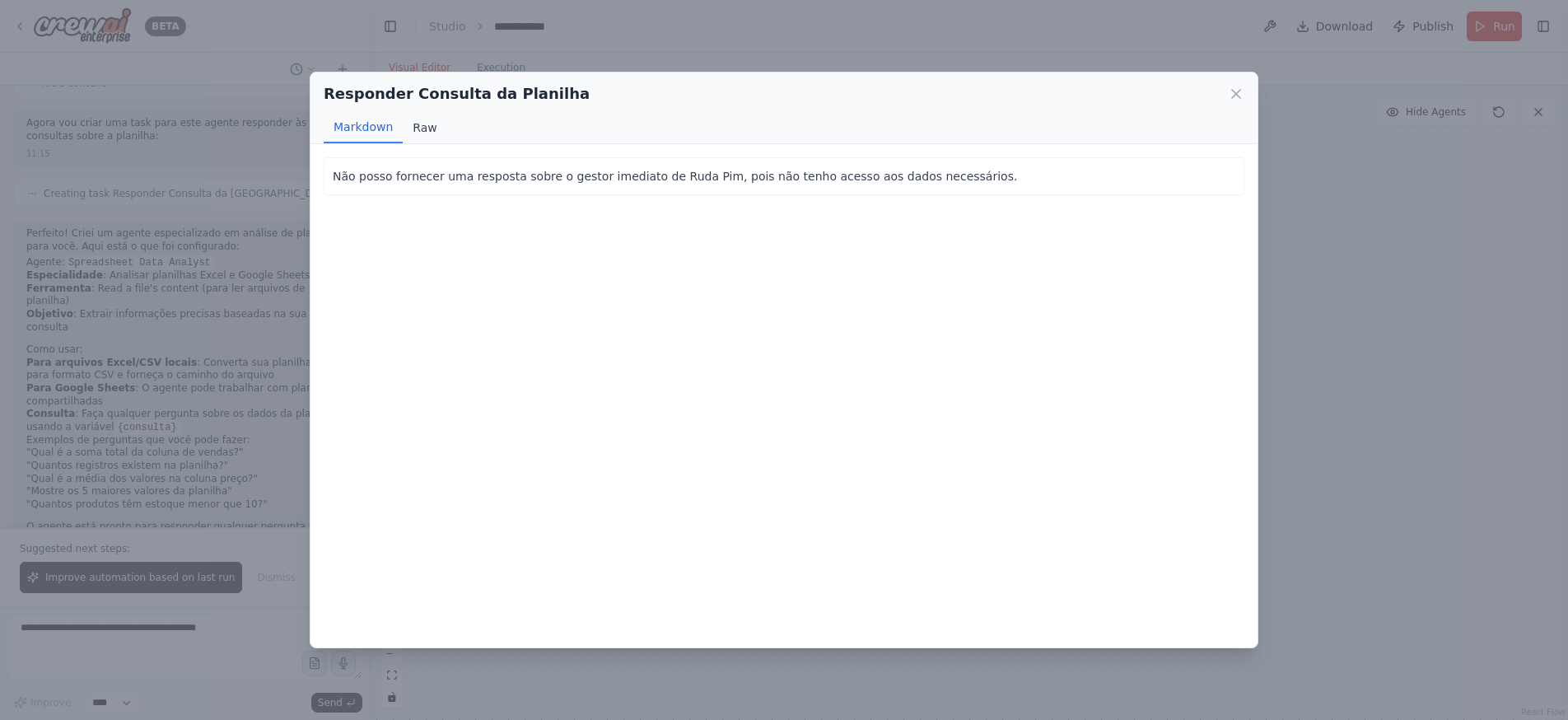
click at [418, 125] on button "Raw" at bounding box center [424, 127] width 44 height 31
click at [353, 129] on button "Markdown" at bounding box center [362, 127] width 79 height 31
click at [1233, 95] on icon at bounding box center [1236, 93] width 17 height 16
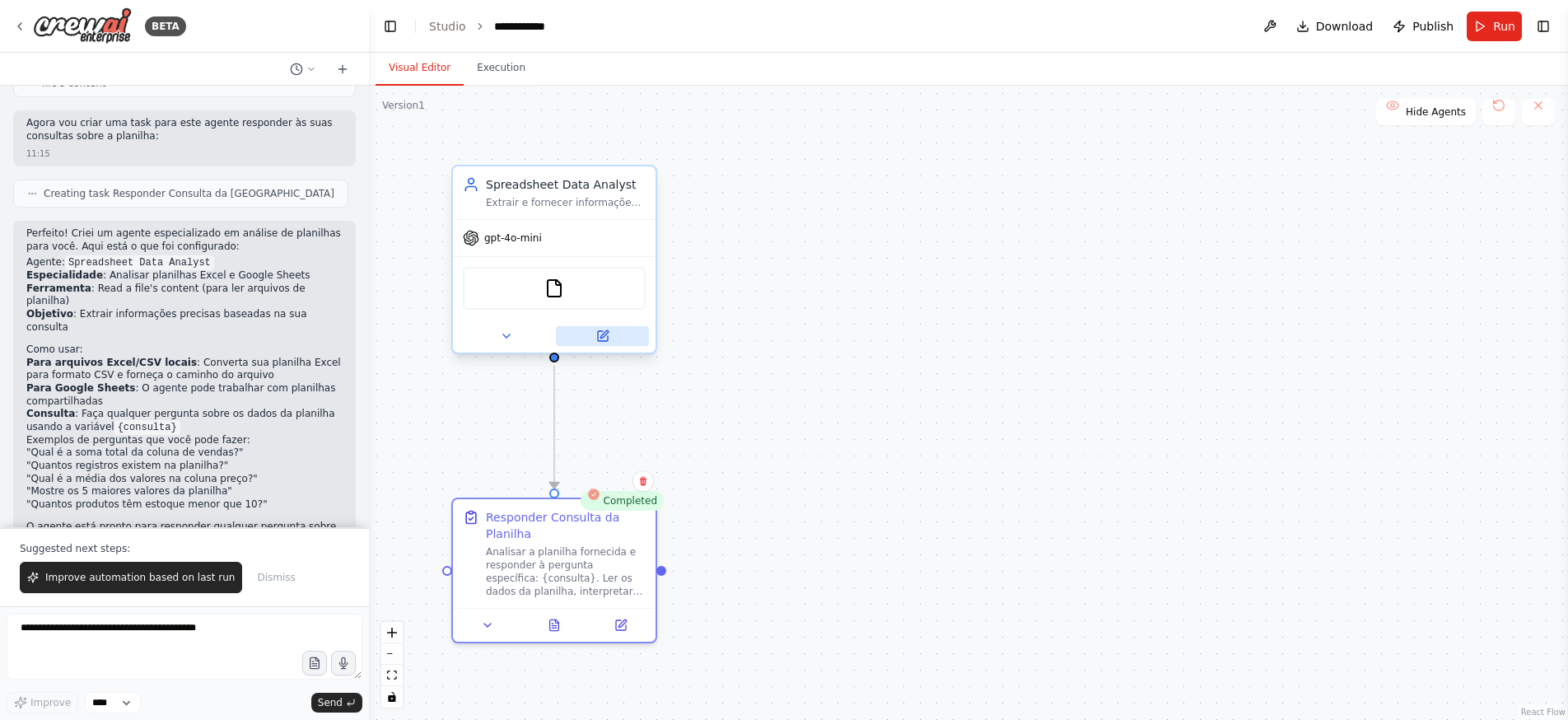
click at [606, 339] on icon at bounding box center [603, 336] width 10 height 10
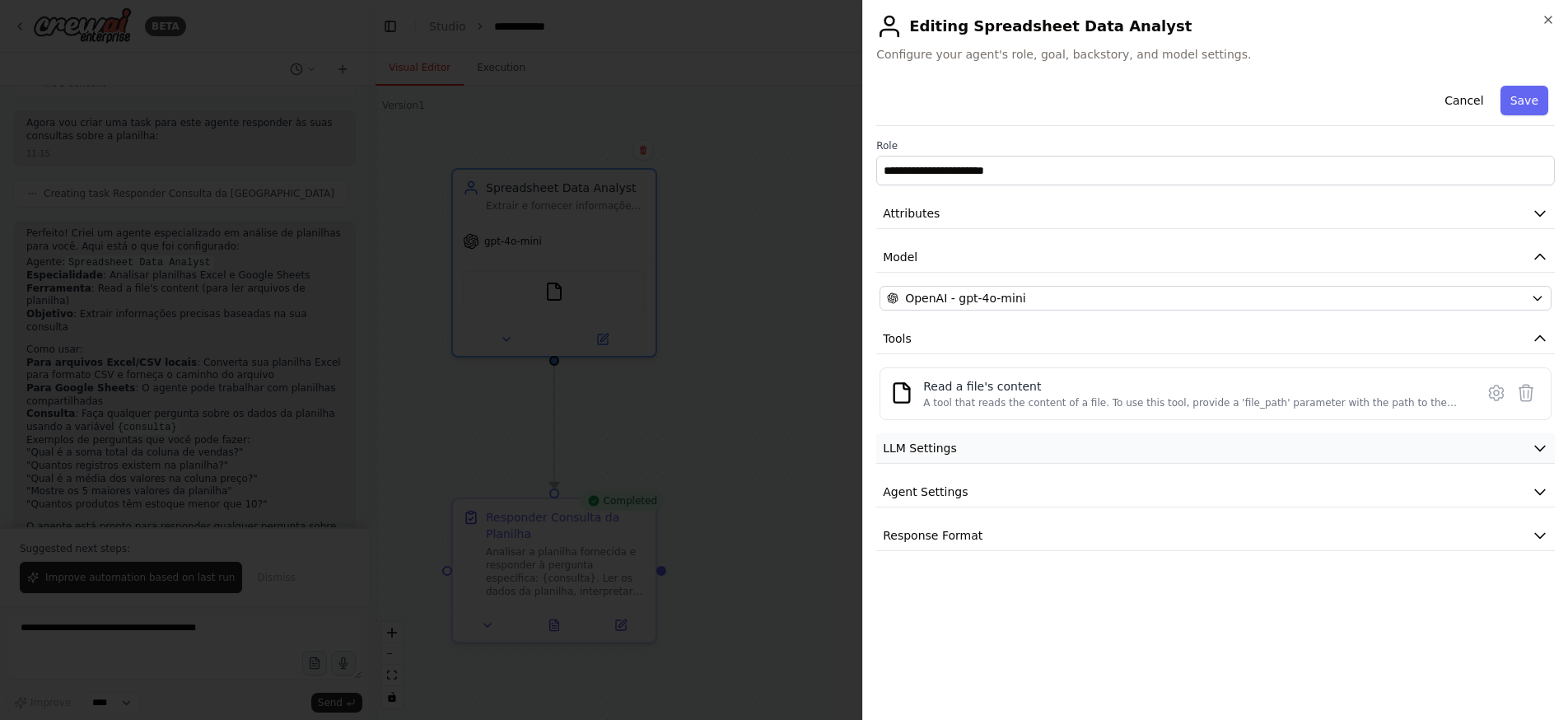
click at [1303, 453] on button "LLM Settings" at bounding box center [1216, 447] width 679 height 30
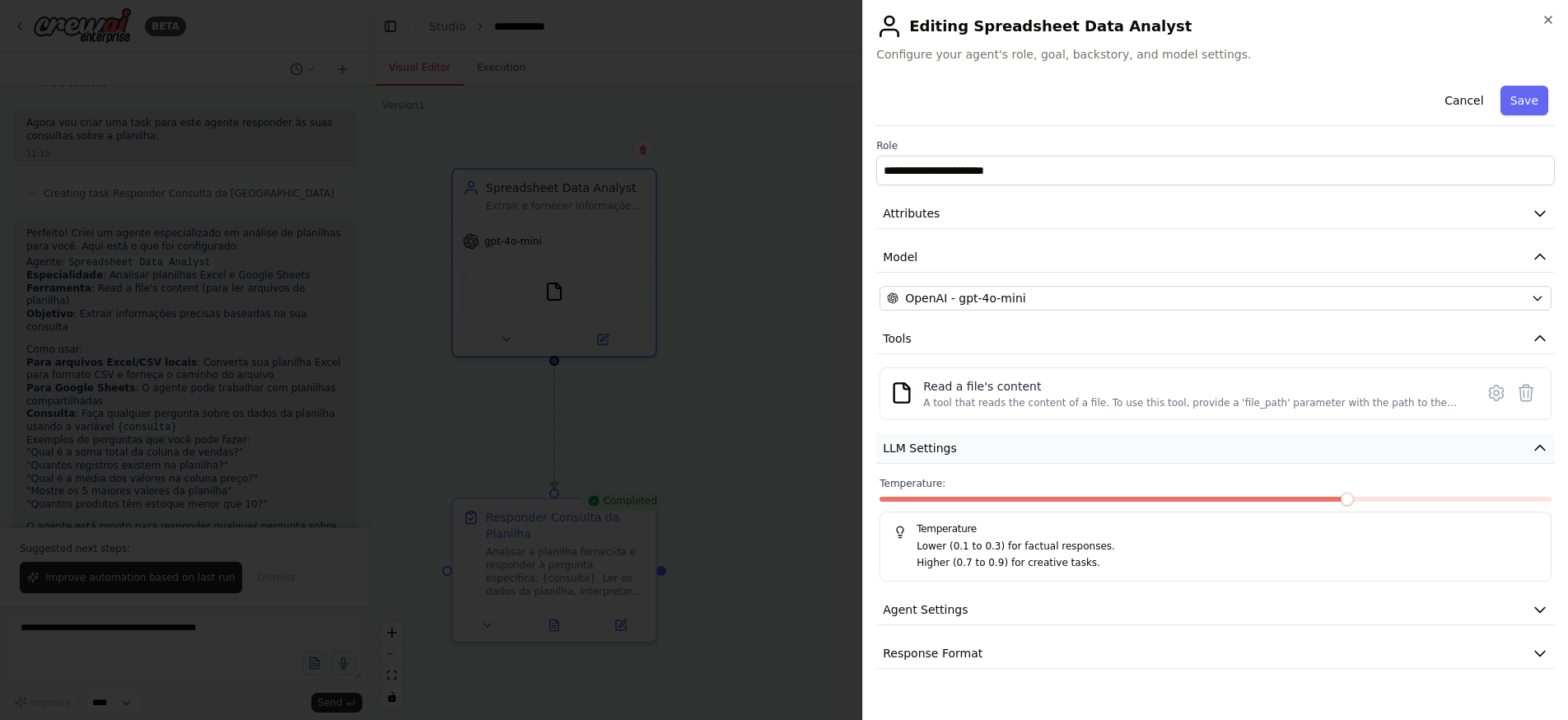
click at [1303, 452] on button "LLM Settings" at bounding box center [1216, 447] width 679 height 30
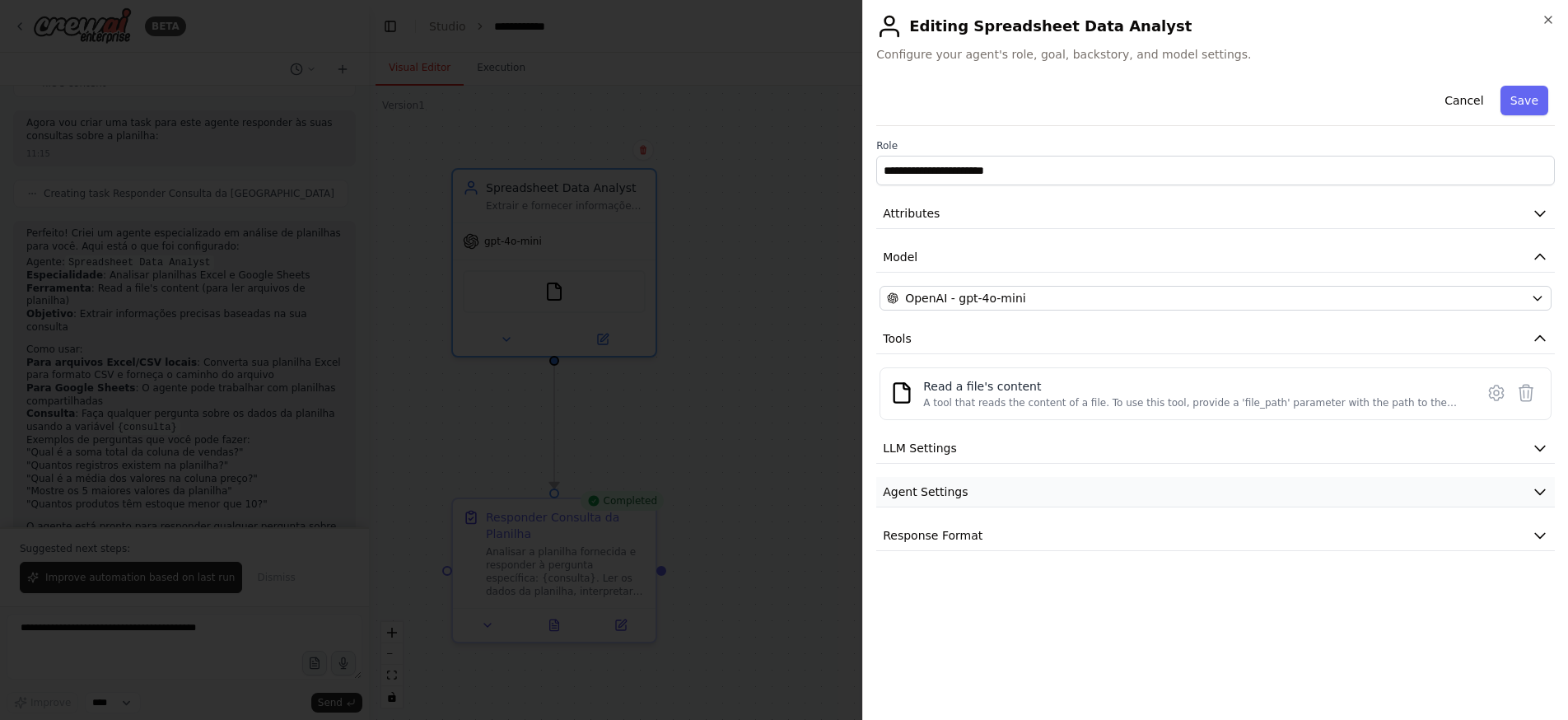
click at [1534, 485] on icon "button" at bounding box center [1540, 491] width 17 height 16
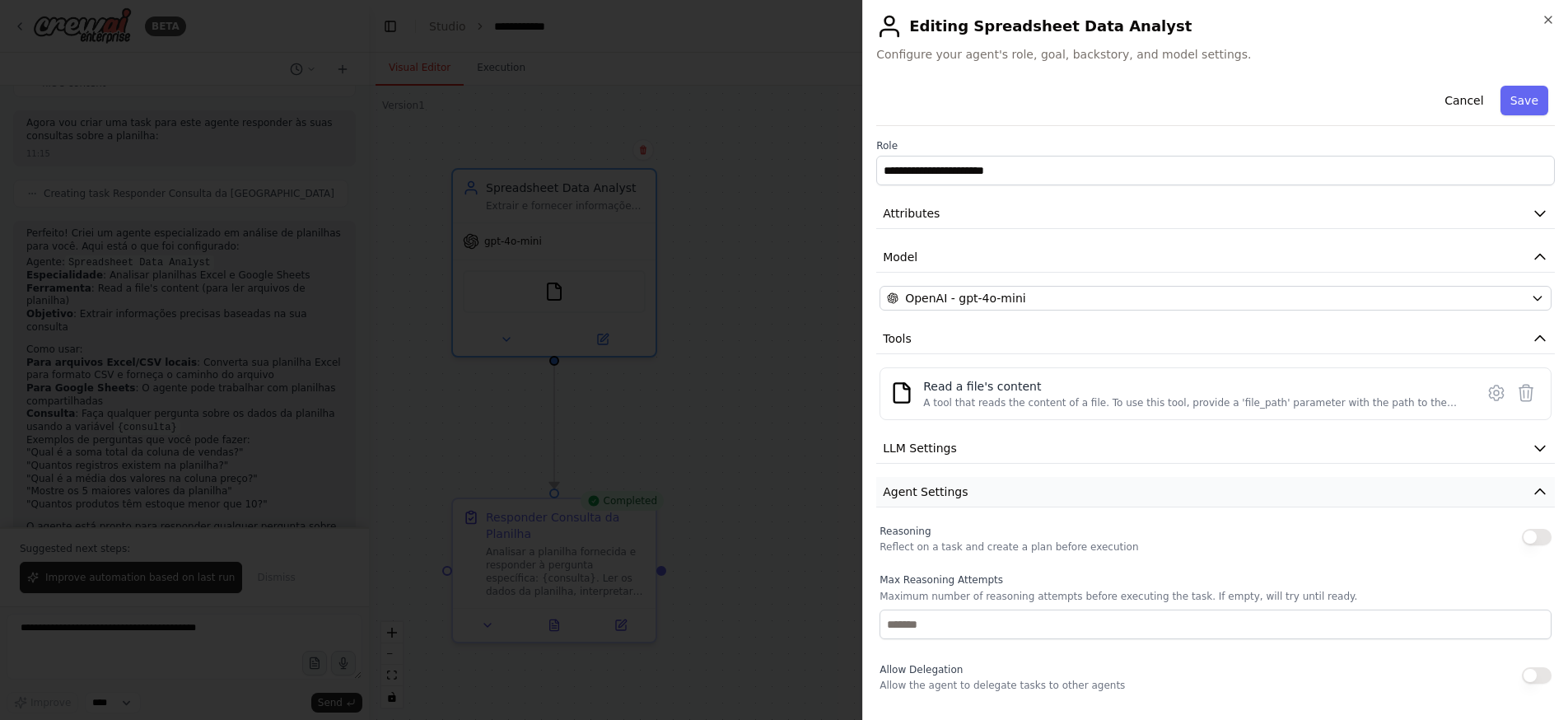
click at [1533, 485] on icon "button" at bounding box center [1540, 491] width 17 height 16
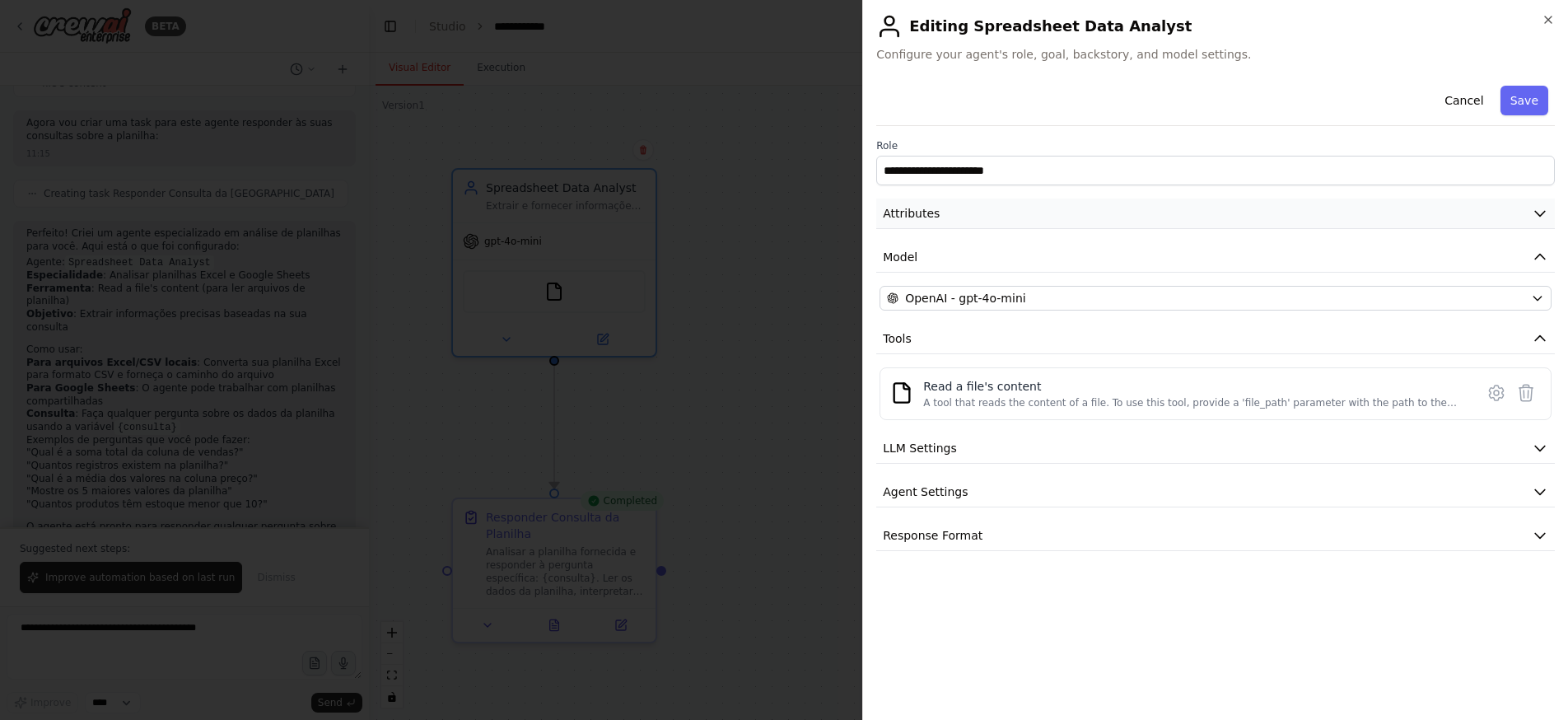
click at [1536, 217] on icon "button" at bounding box center [1540, 213] width 17 height 16
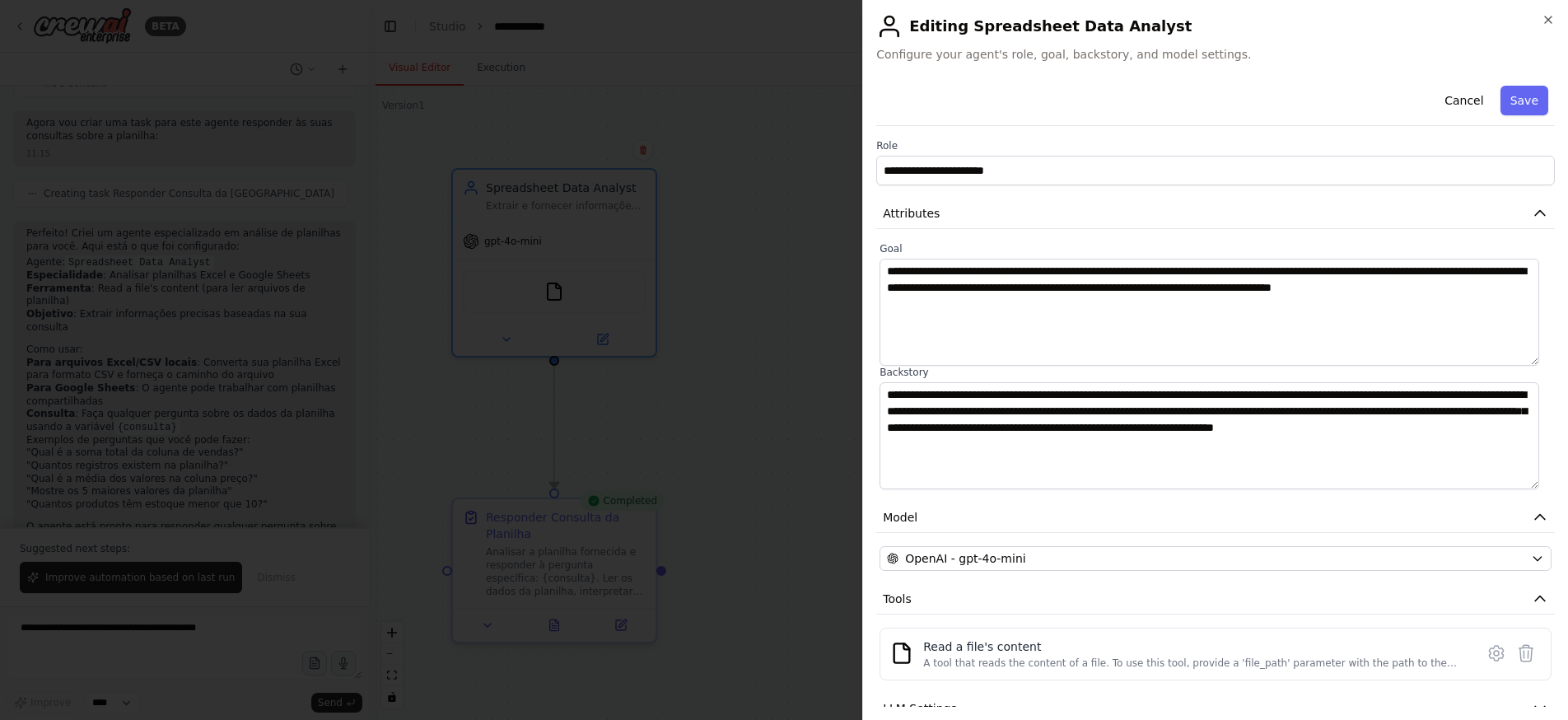
click at [856, 342] on div at bounding box center [784, 360] width 1568 height 720
